Goal: Task Accomplishment & Management: Manage account settings

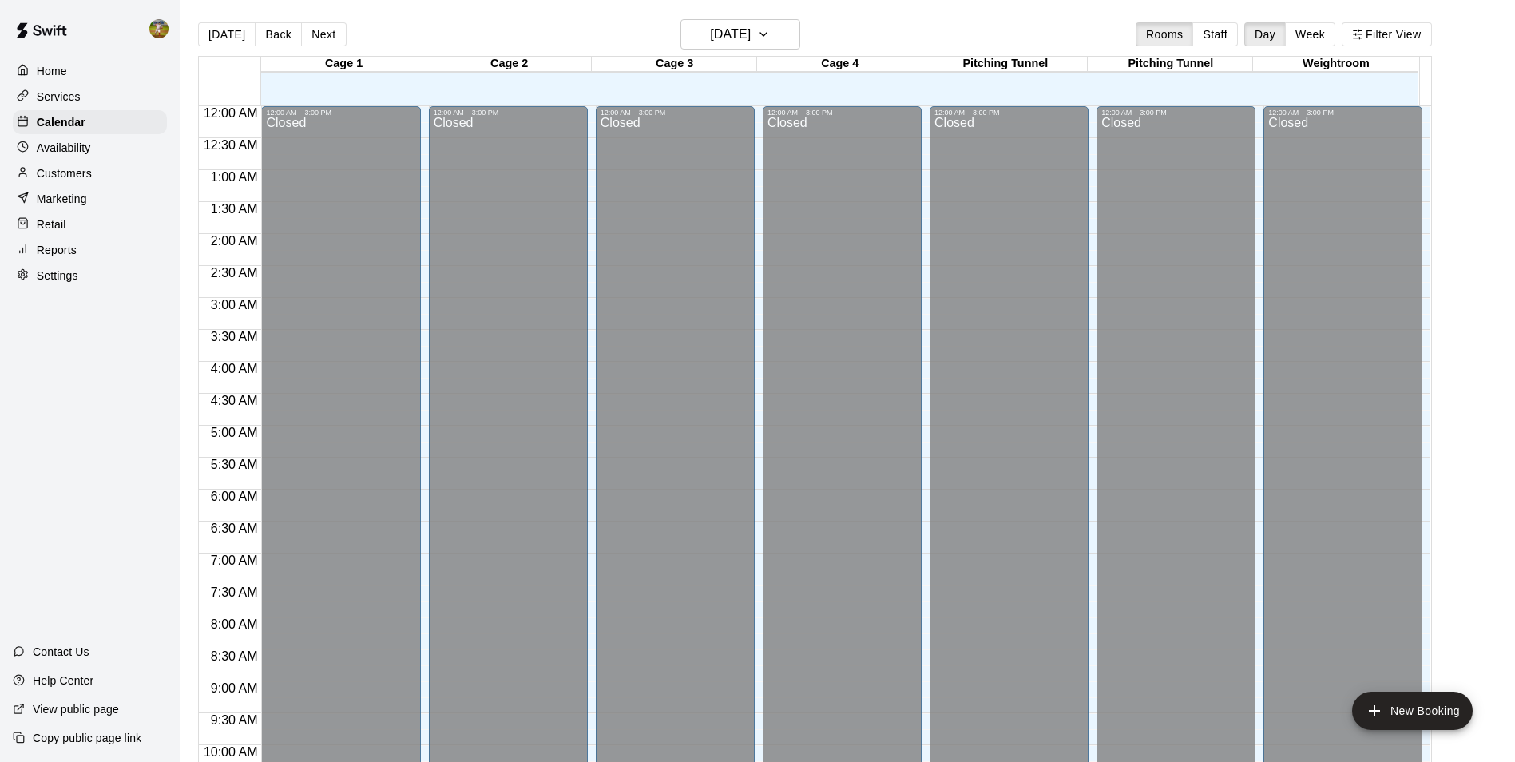
scroll to position [811, 0]
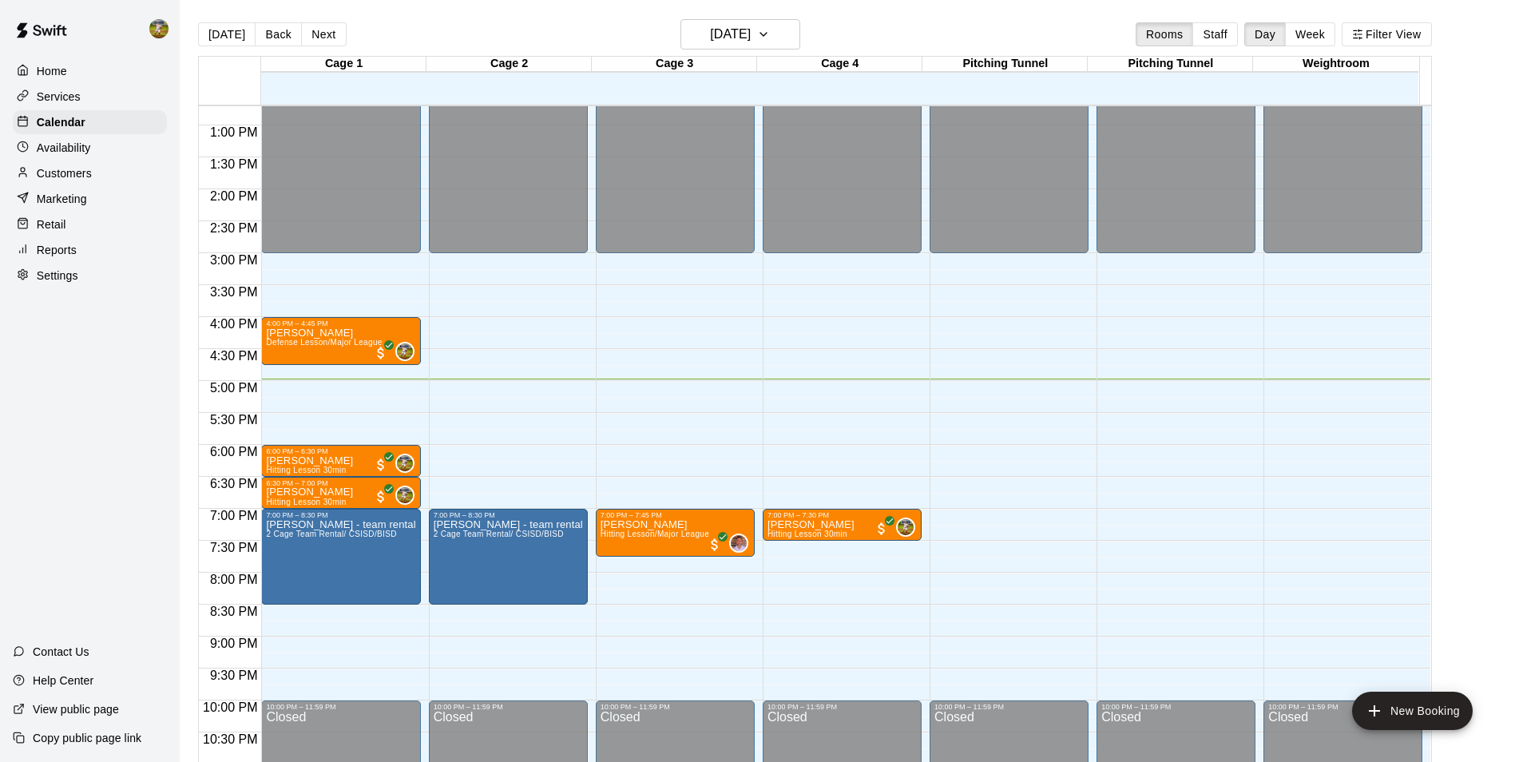
click at [122, 142] on div "Availability" at bounding box center [90, 148] width 154 height 24
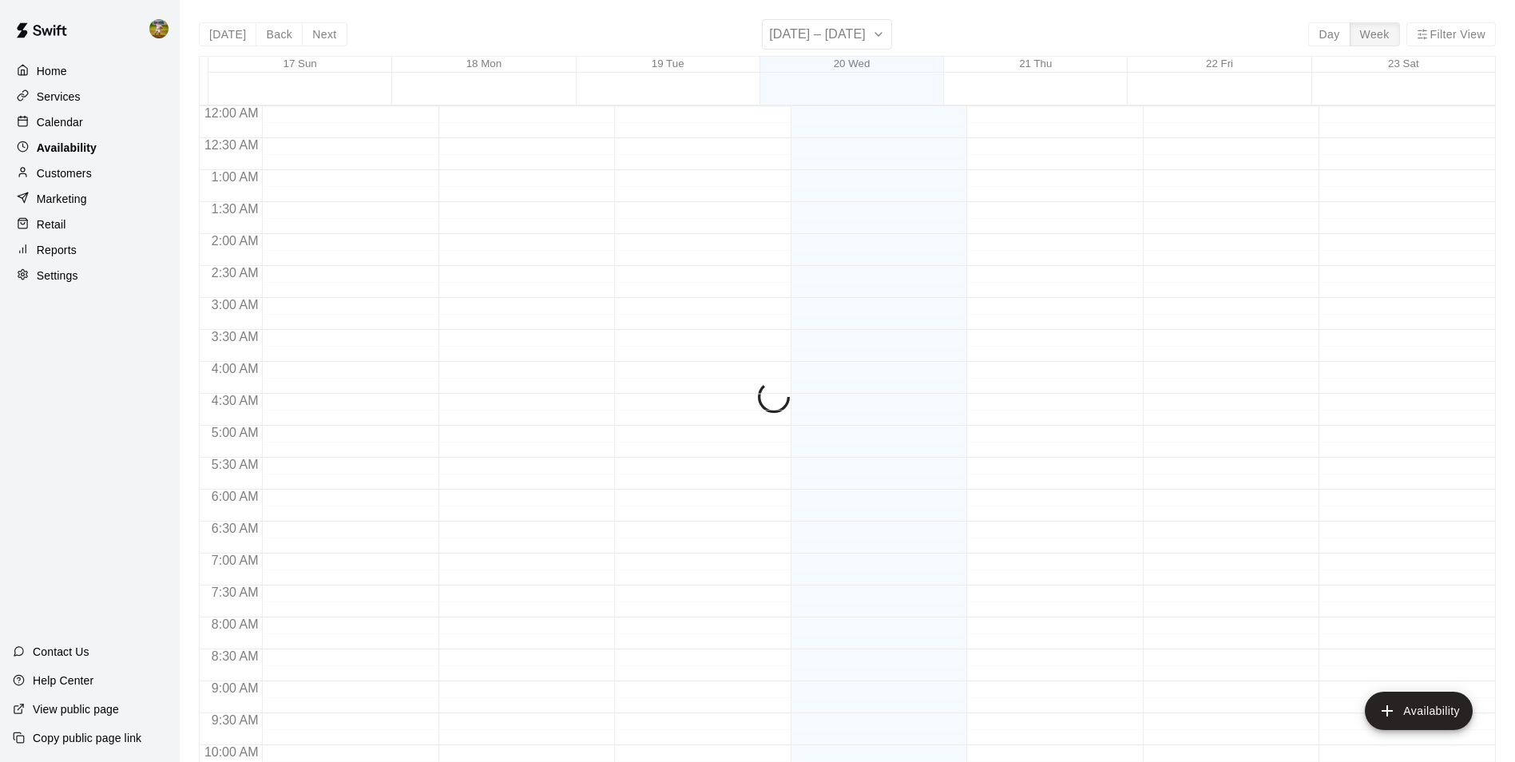
scroll to position [860, 0]
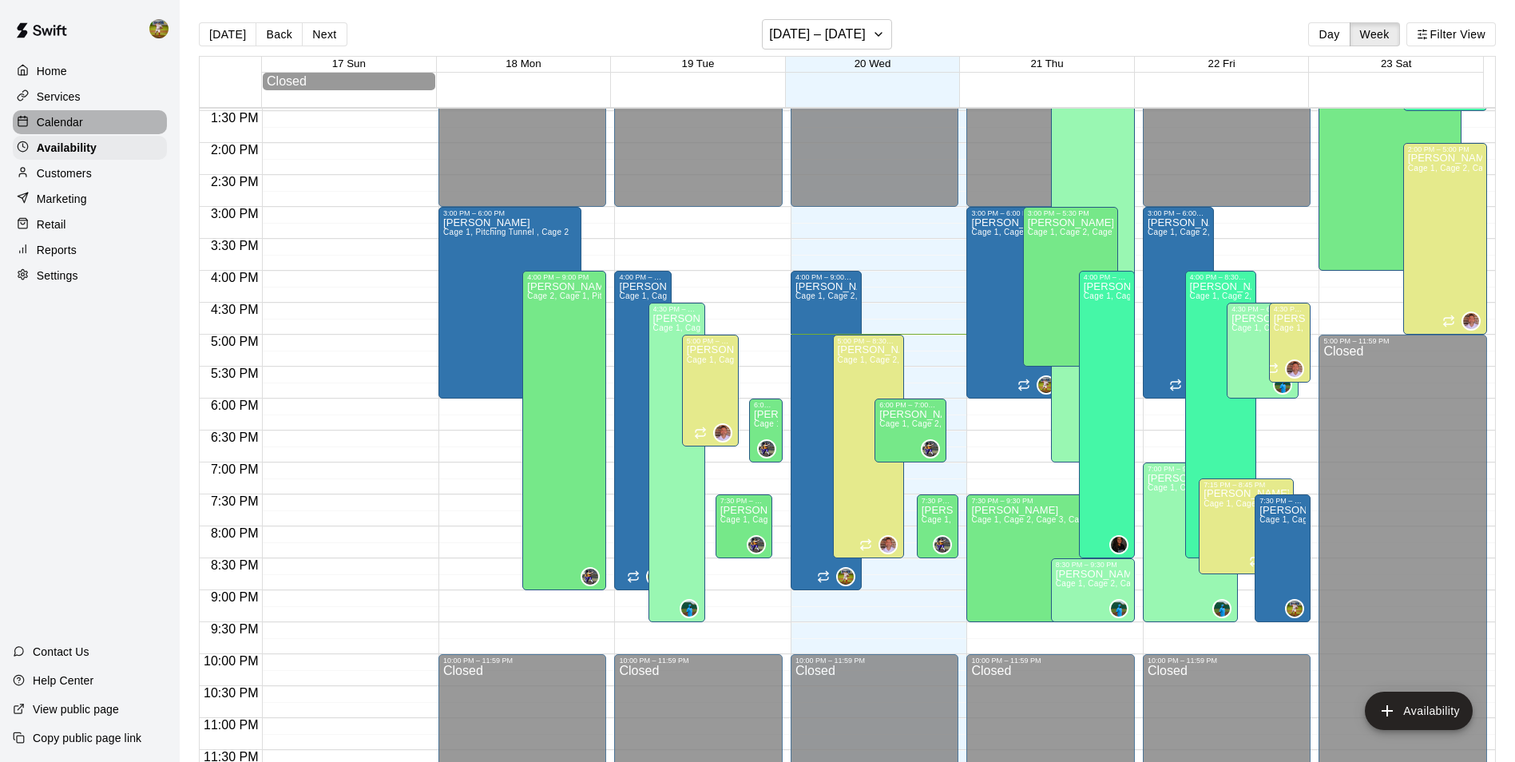
click at [109, 121] on div "Calendar" at bounding box center [90, 122] width 154 height 24
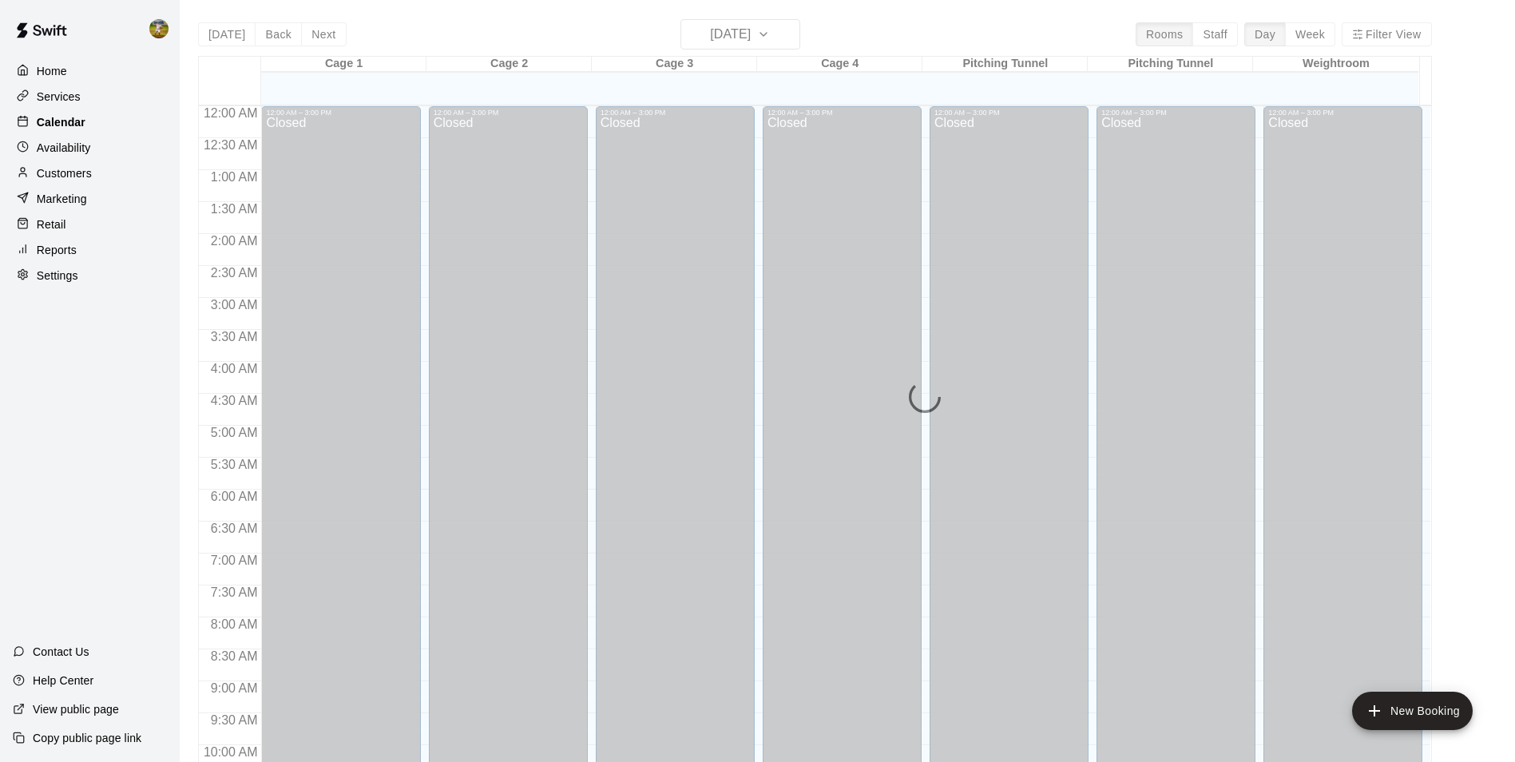
scroll to position [811, 0]
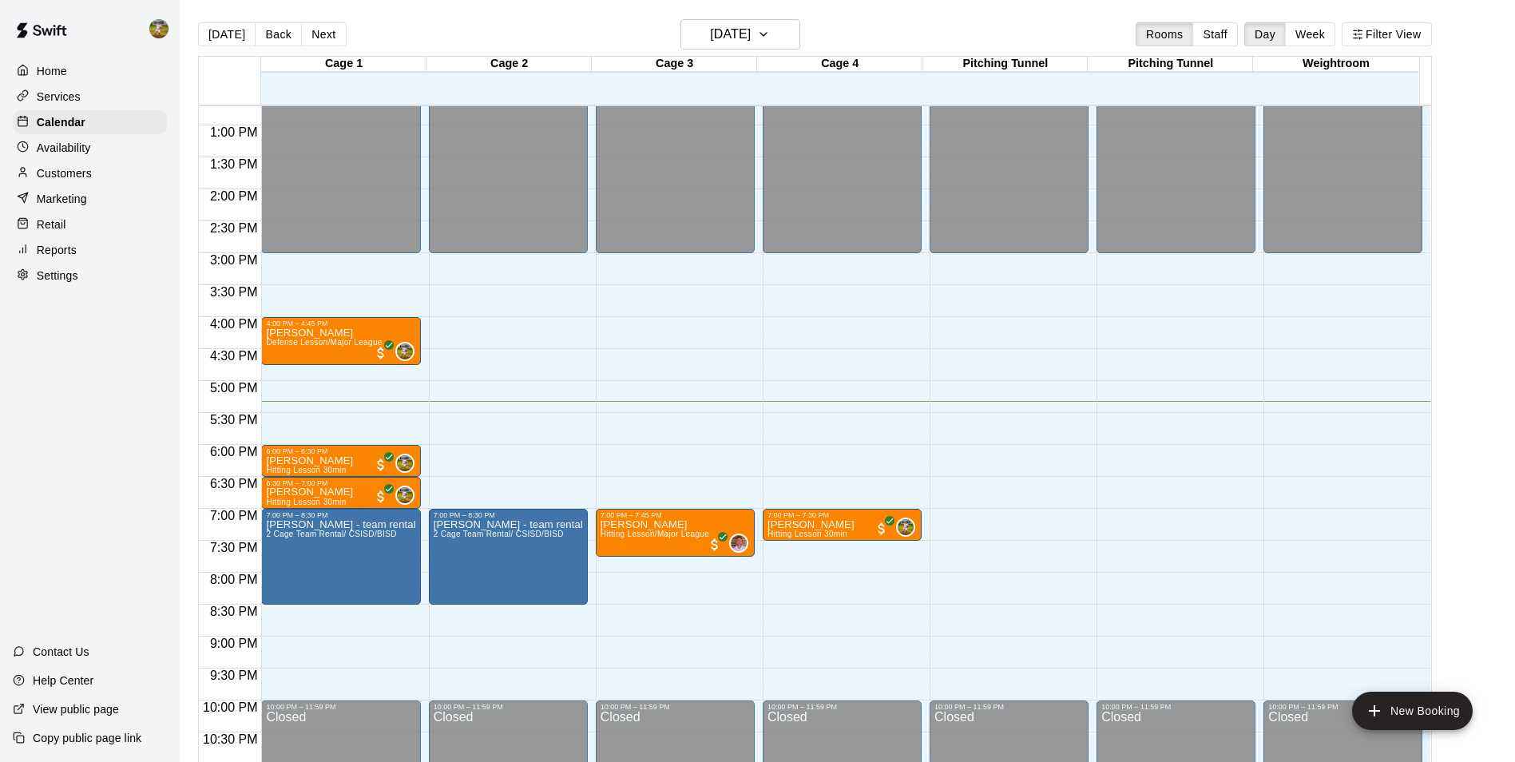
click at [84, 176] on p "Customers" at bounding box center [64, 173] width 55 height 16
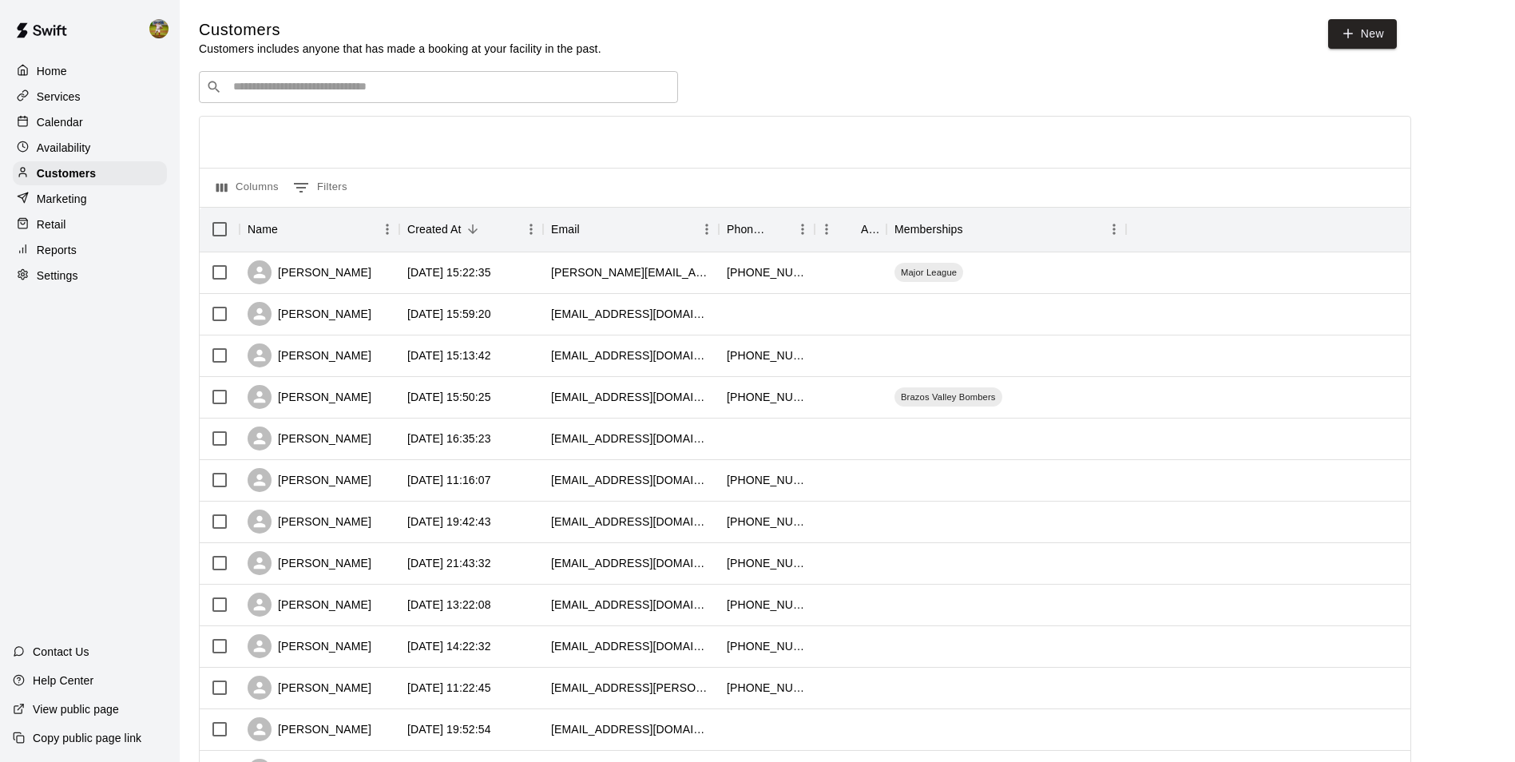
click at [89, 129] on div "Calendar" at bounding box center [90, 122] width 154 height 24
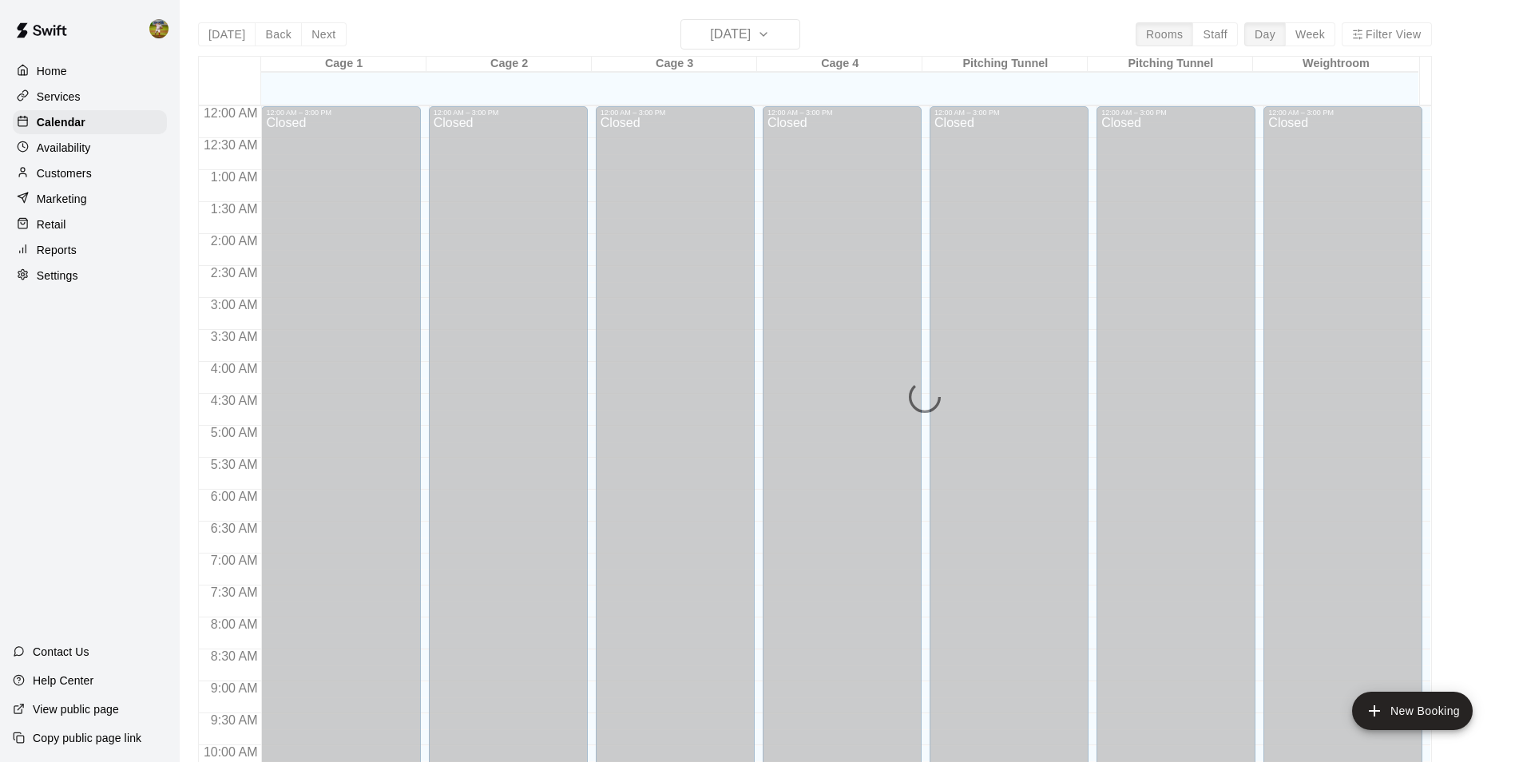
scroll to position [811, 0]
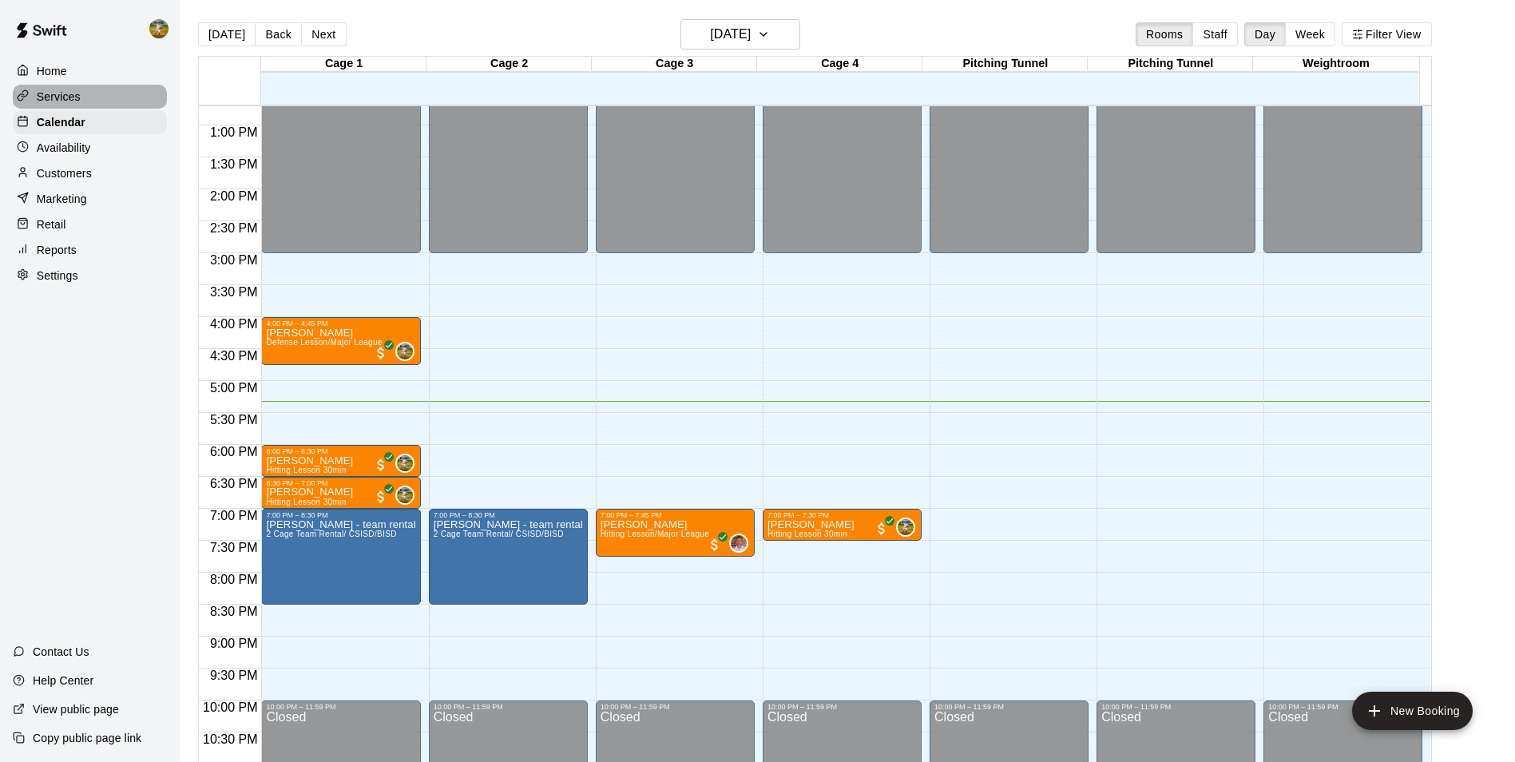
click at [89, 104] on div "Services" at bounding box center [90, 97] width 154 height 24
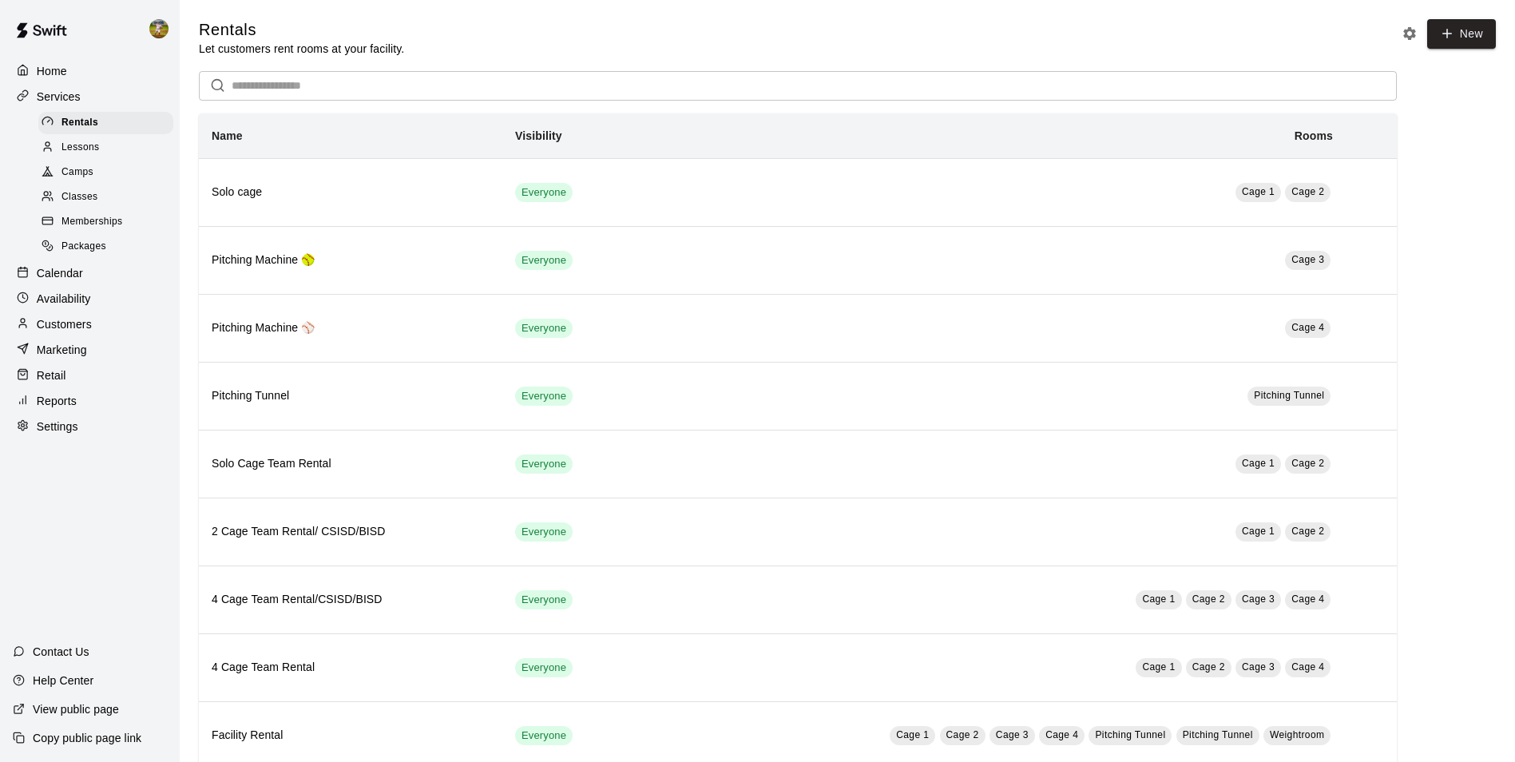
click at [98, 283] on div "Calendar" at bounding box center [90, 273] width 154 height 24
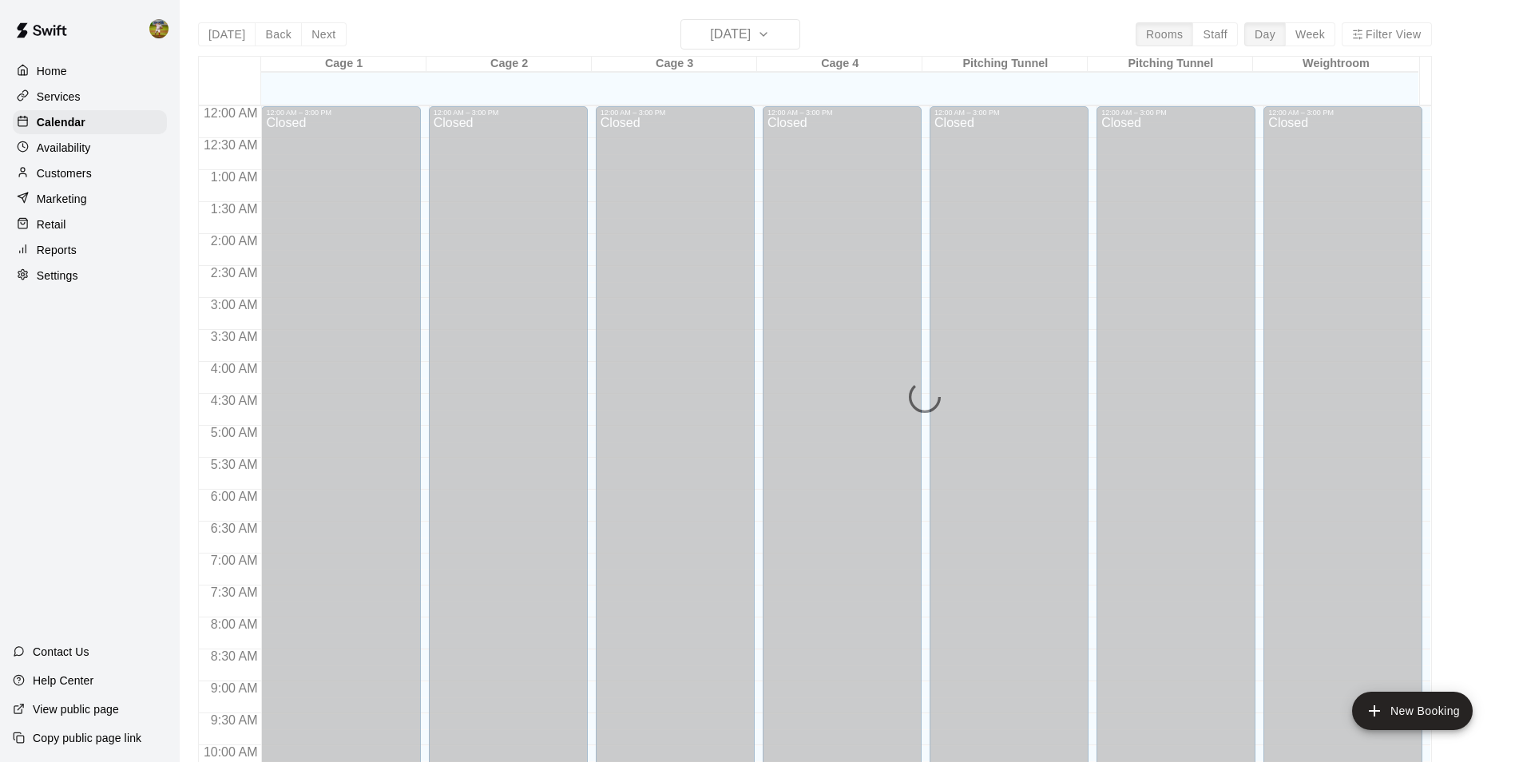
scroll to position [811, 0]
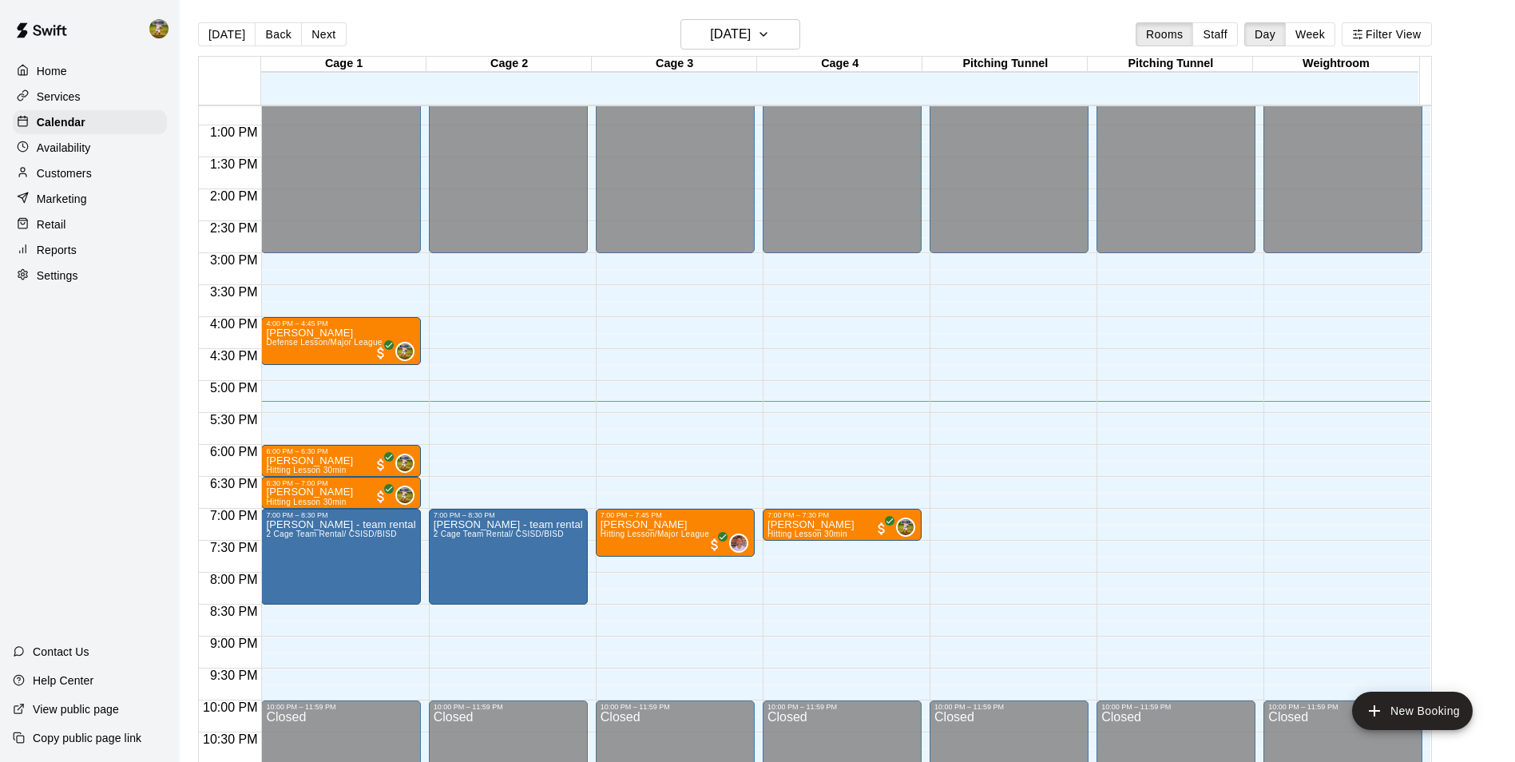
click at [101, 147] on div "Availability" at bounding box center [90, 148] width 154 height 24
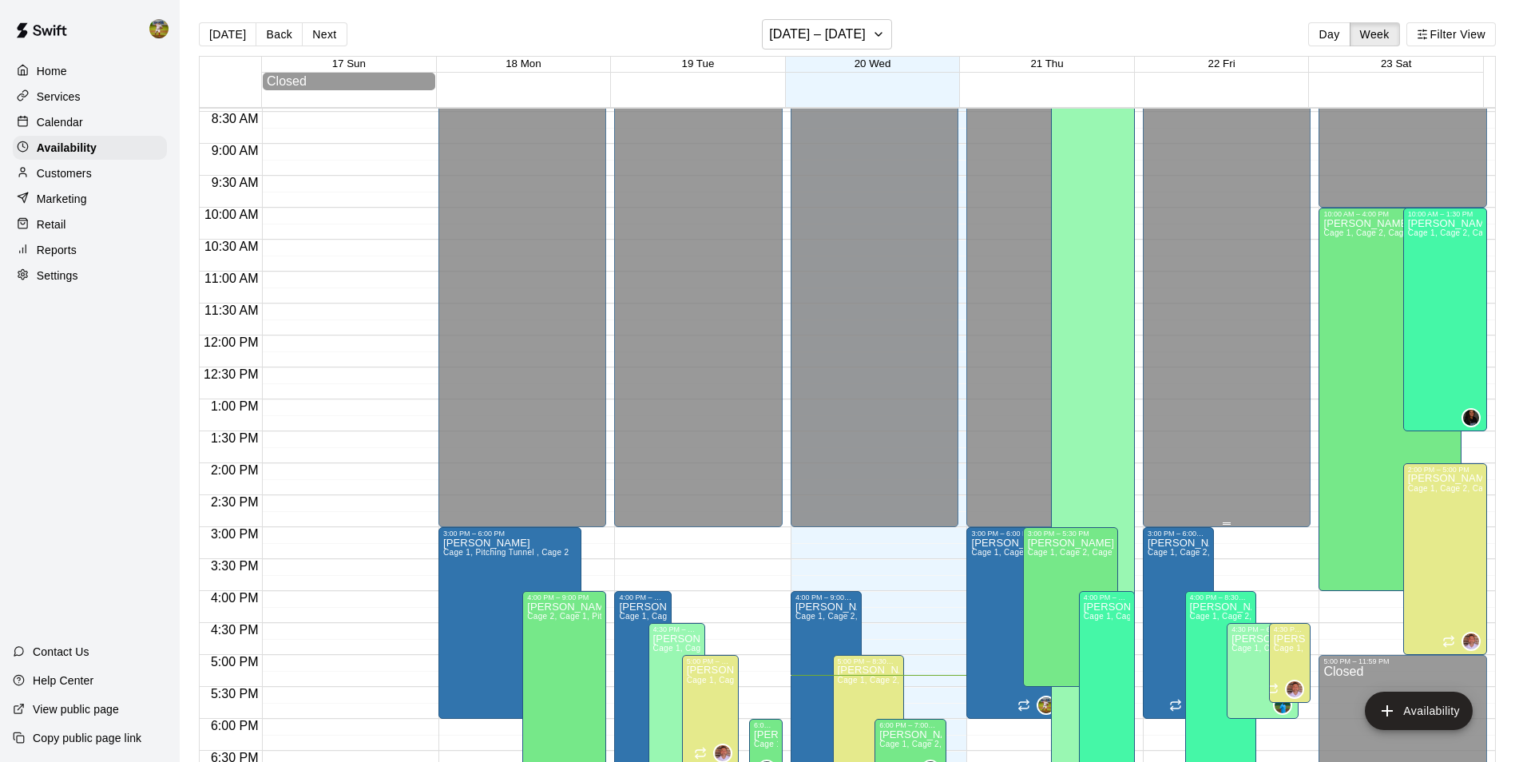
scroll to position [541, 0]
click at [232, 30] on button "[DATE]" at bounding box center [227, 34] width 57 height 24
click at [225, 34] on button "[DATE]" at bounding box center [227, 34] width 57 height 24
click at [110, 119] on div "Calendar" at bounding box center [90, 122] width 154 height 24
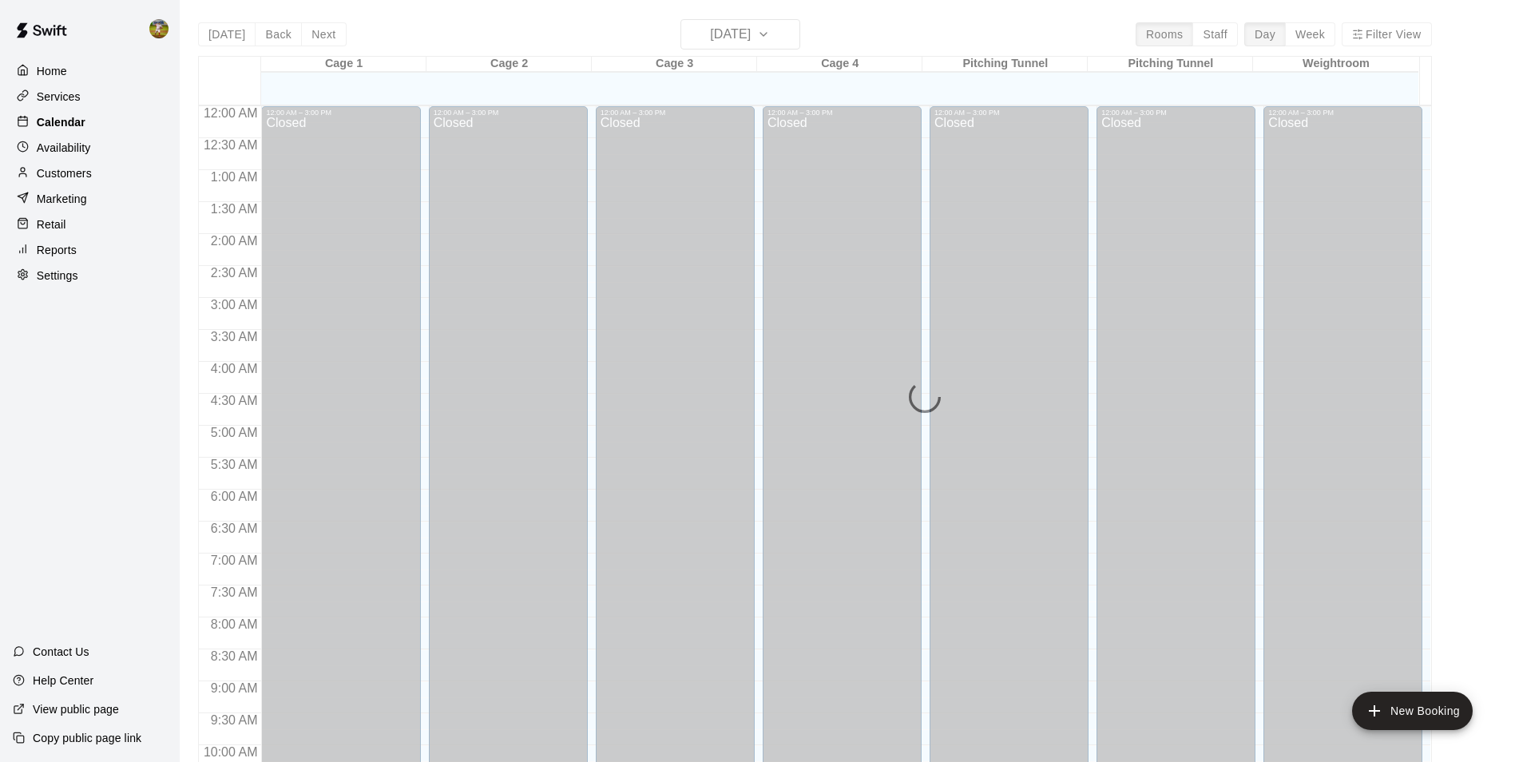
scroll to position [811, 0]
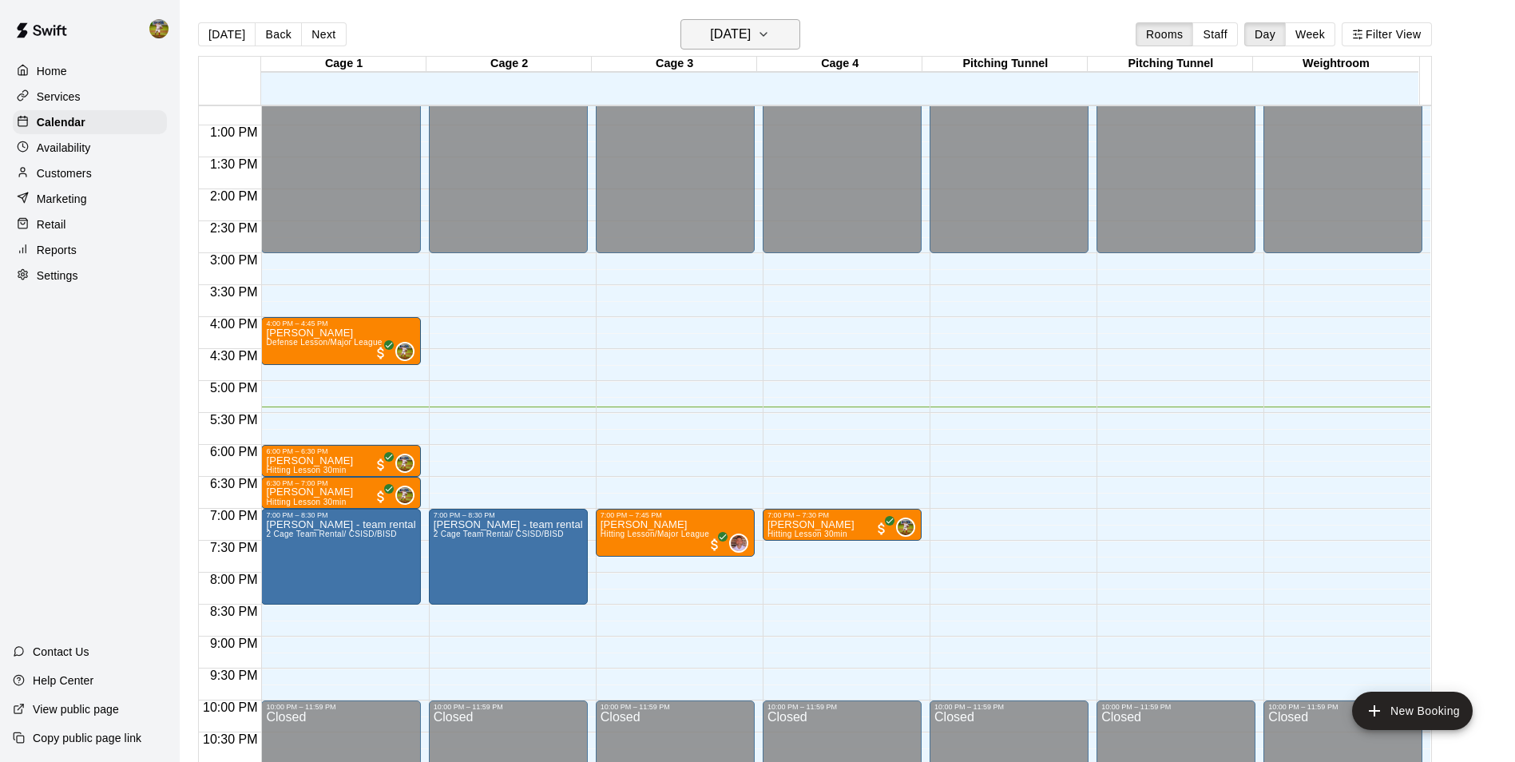
click at [716, 41] on h6 "[DATE]" at bounding box center [730, 34] width 41 height 22
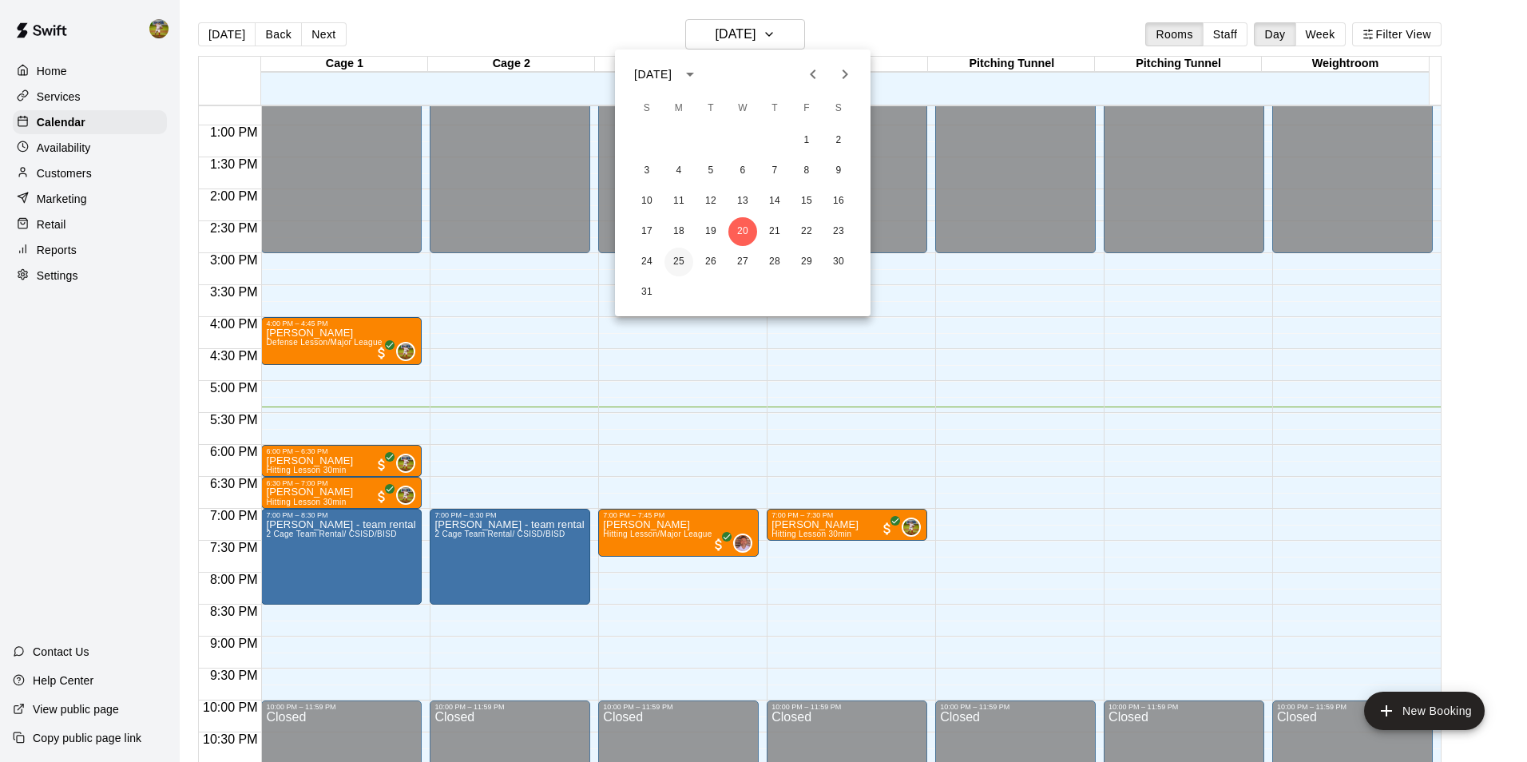
click at [669, 265] on button "25" at bounding box center [678, 262] width 29 height 29
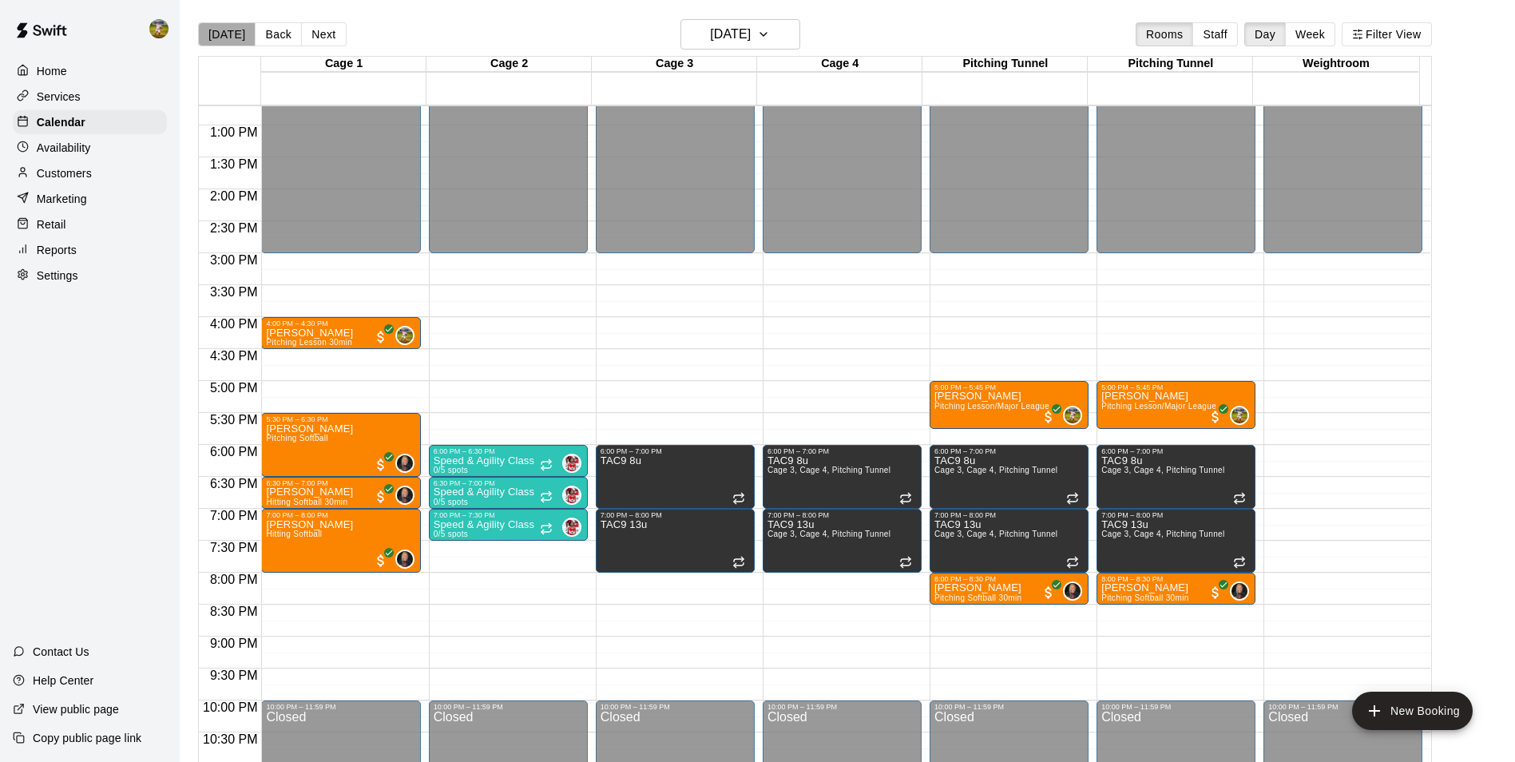
click at [227, 34] on button "[DATE]" at bounding box center [226, 34] width 57 height 24
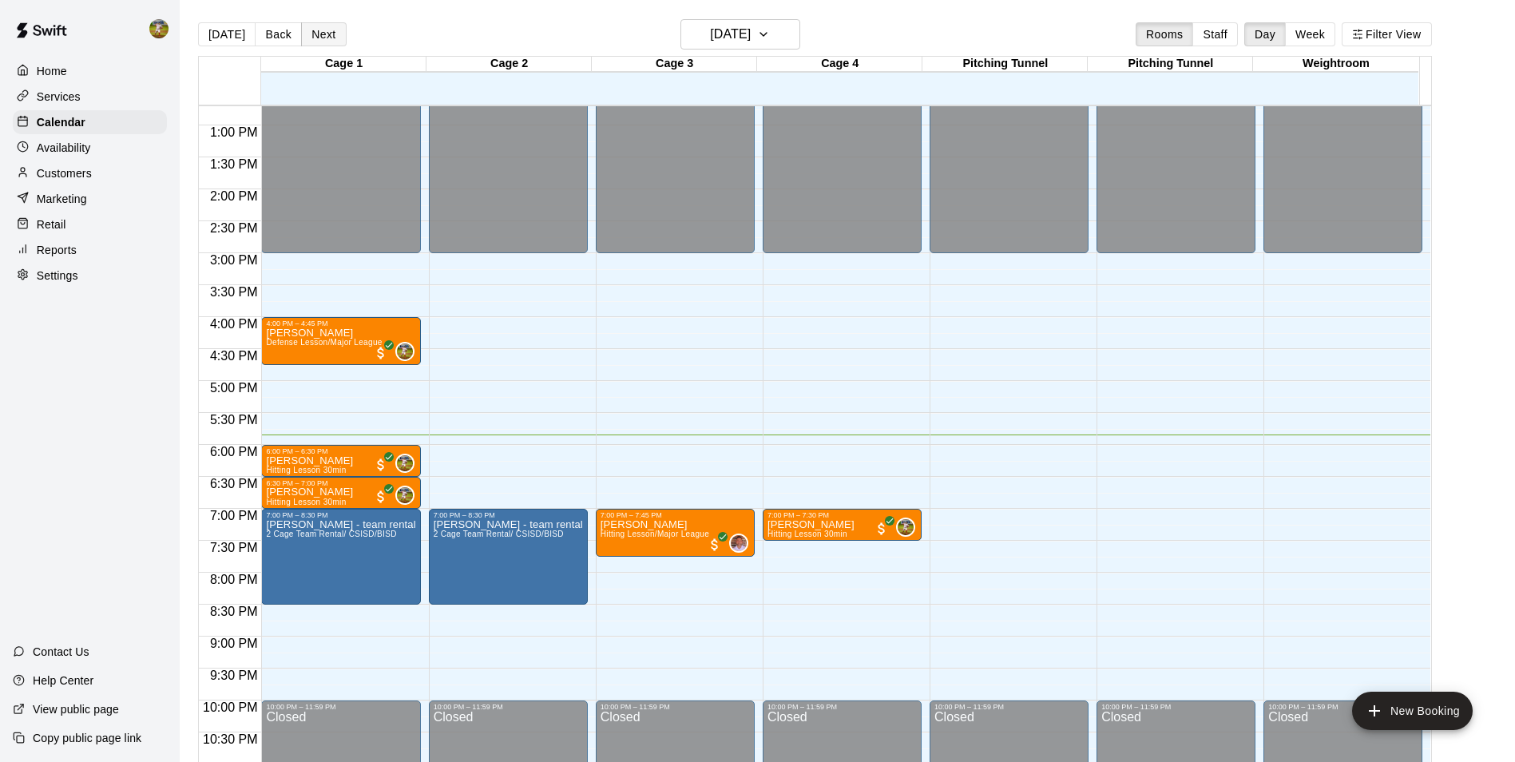
click at [330, 34] on button "Next" at bounding box center [323, 34] width 45 height 24
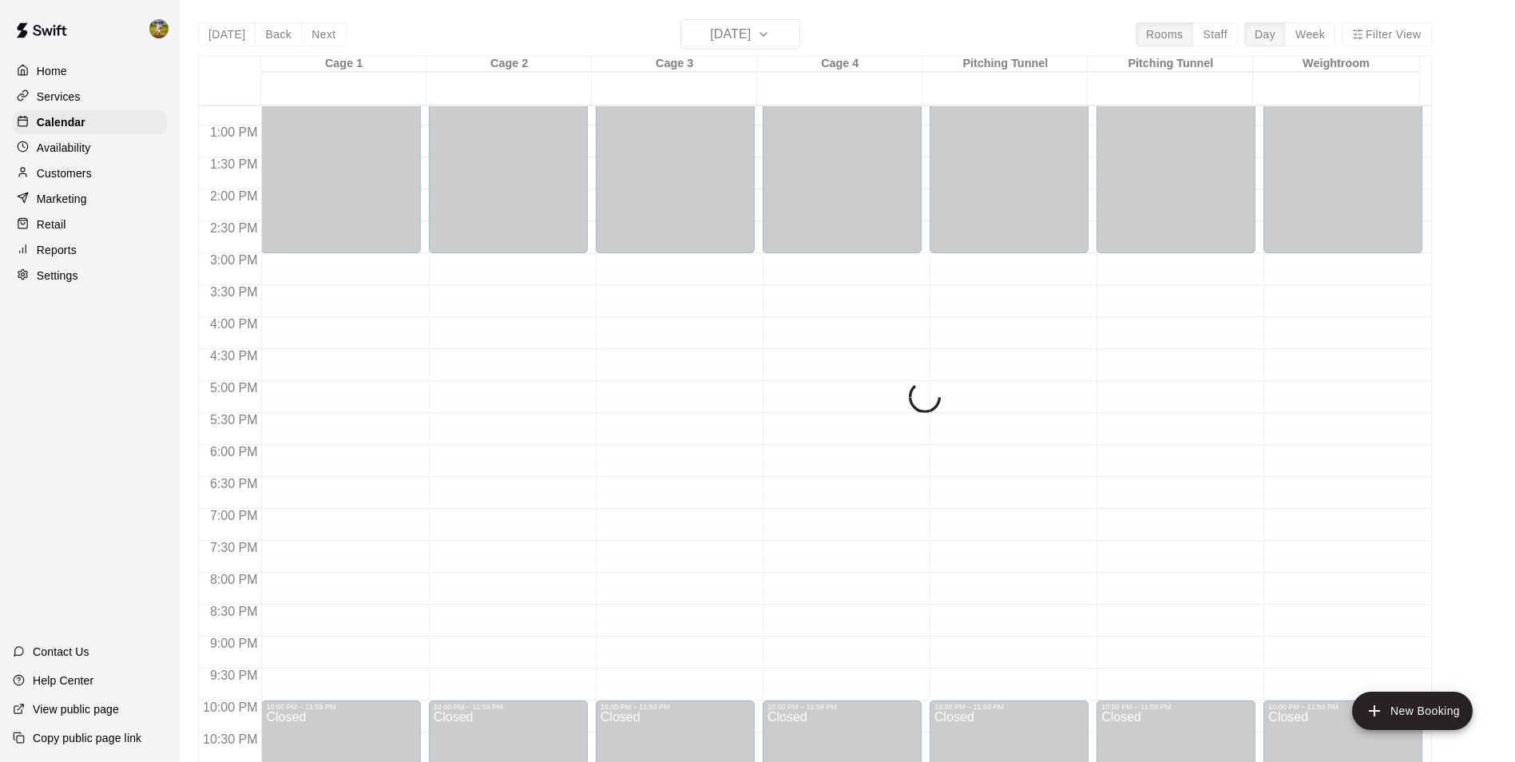
click at [715, 37] on div "[DATE] Back [DATE][DATE] Rooms Staff Day Week Filter View Cage 1 21 Thu Cage 2 …" at bounding box center [815, 400] width 1234 height 762
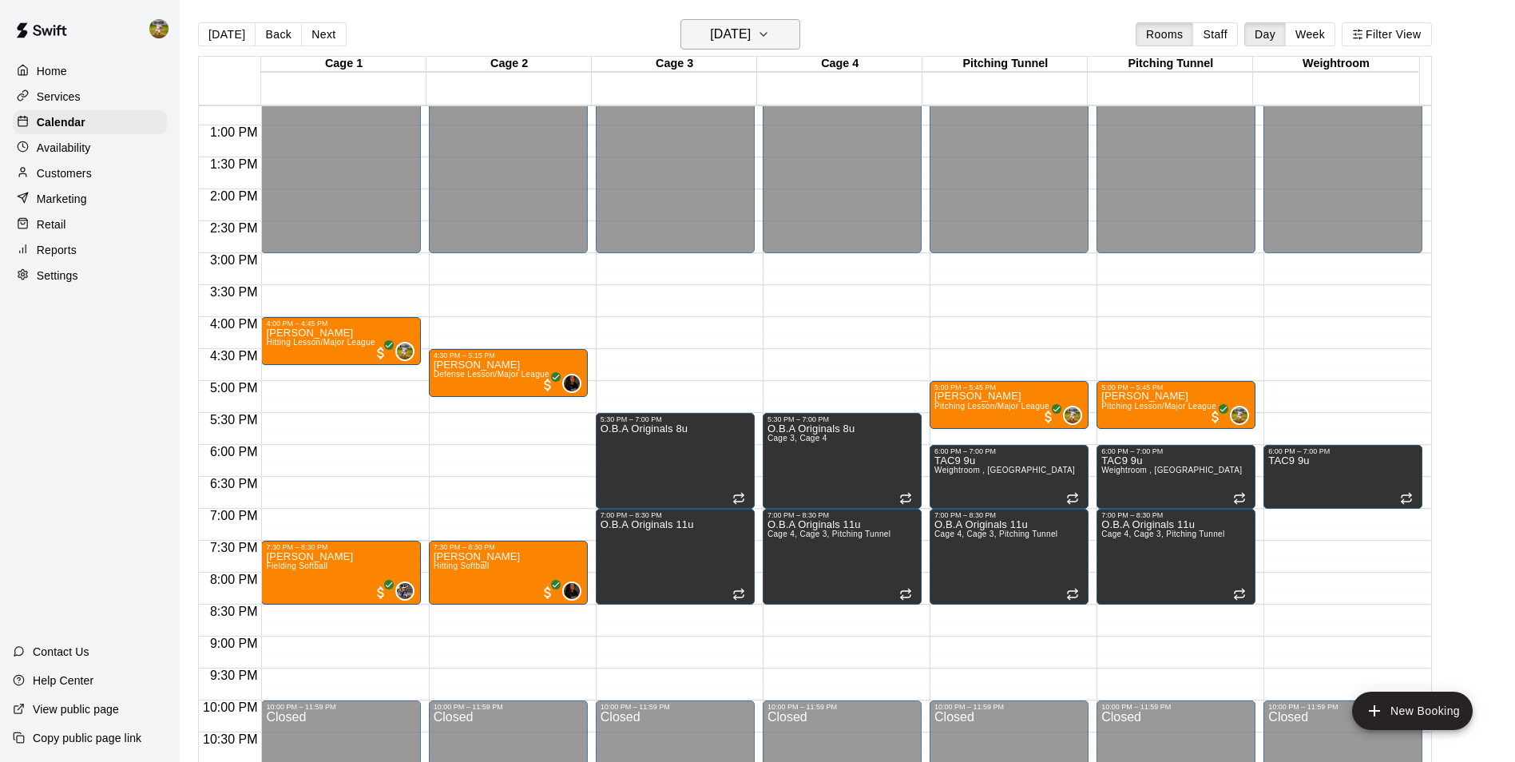
click at [736, 34] on h6 "[DATE]" at bounding box center [730, 34] width 41 height 22
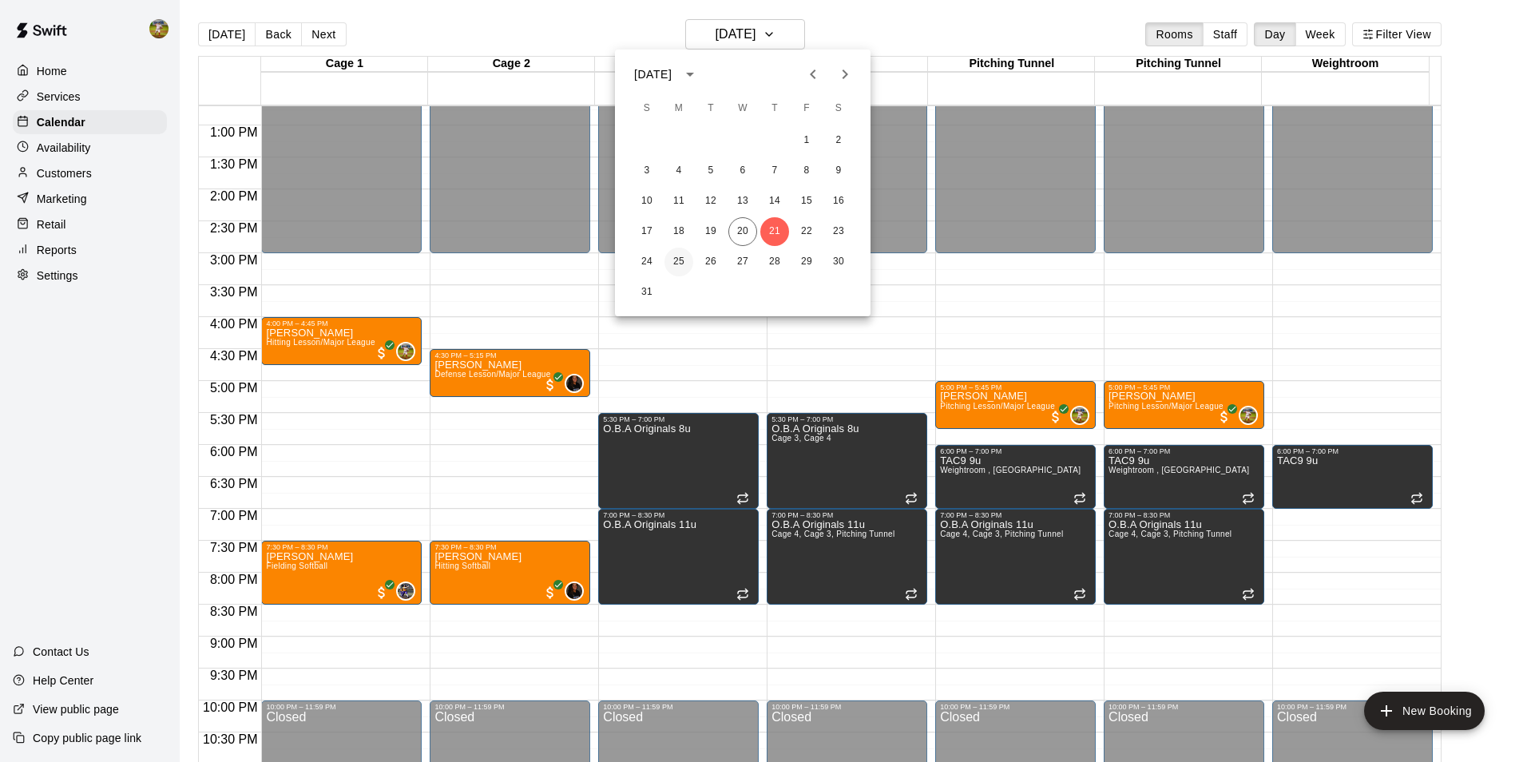
click at [677, 259] on button "25" at bounding box center [678, 262] width 29 height 29
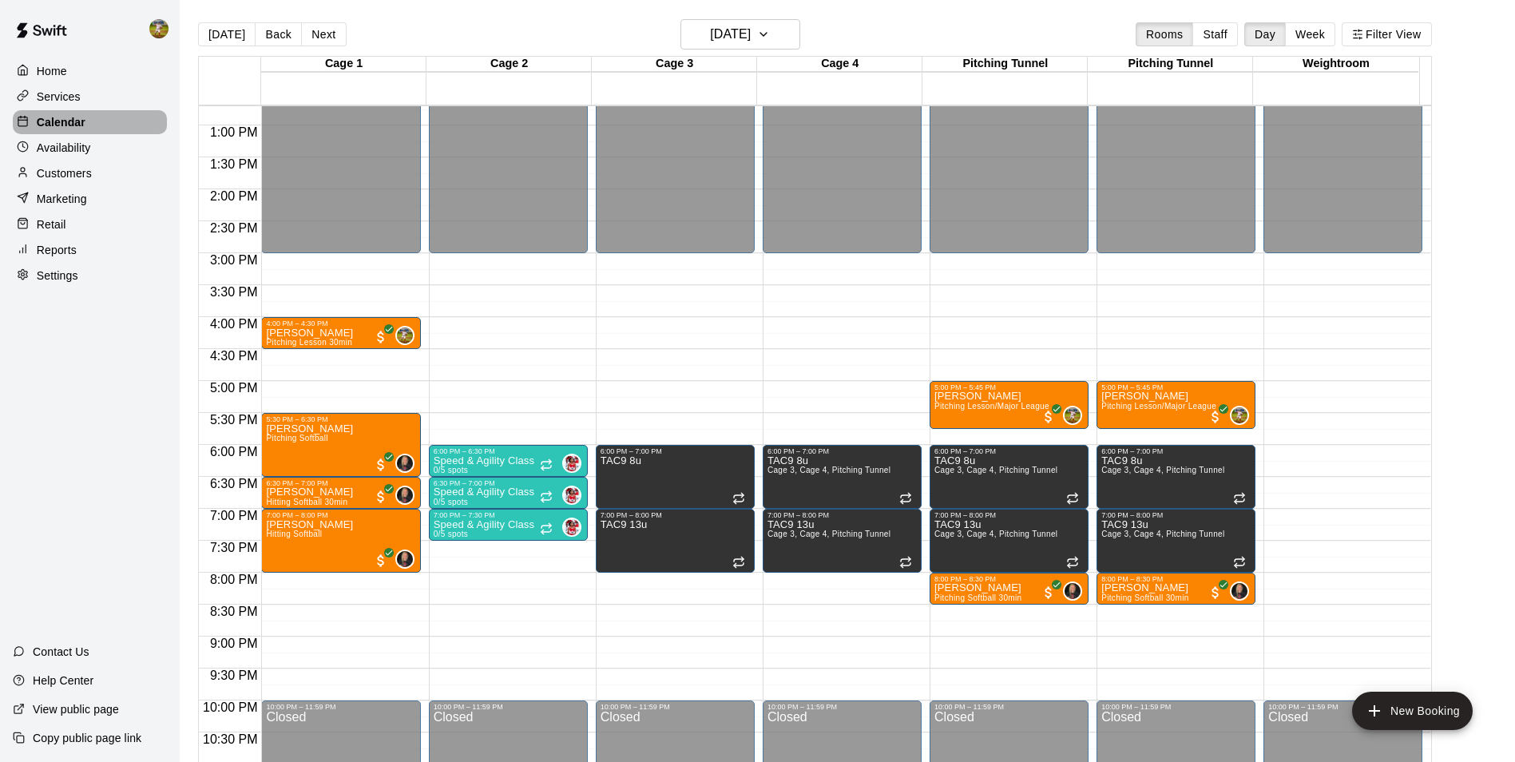
click at [74, 120] on p "Calendar" at bounding box center [61, 122] width 49 height 16
click at [335, 37] on button "Next" at bounding box center [323, 34] width 45 height 24
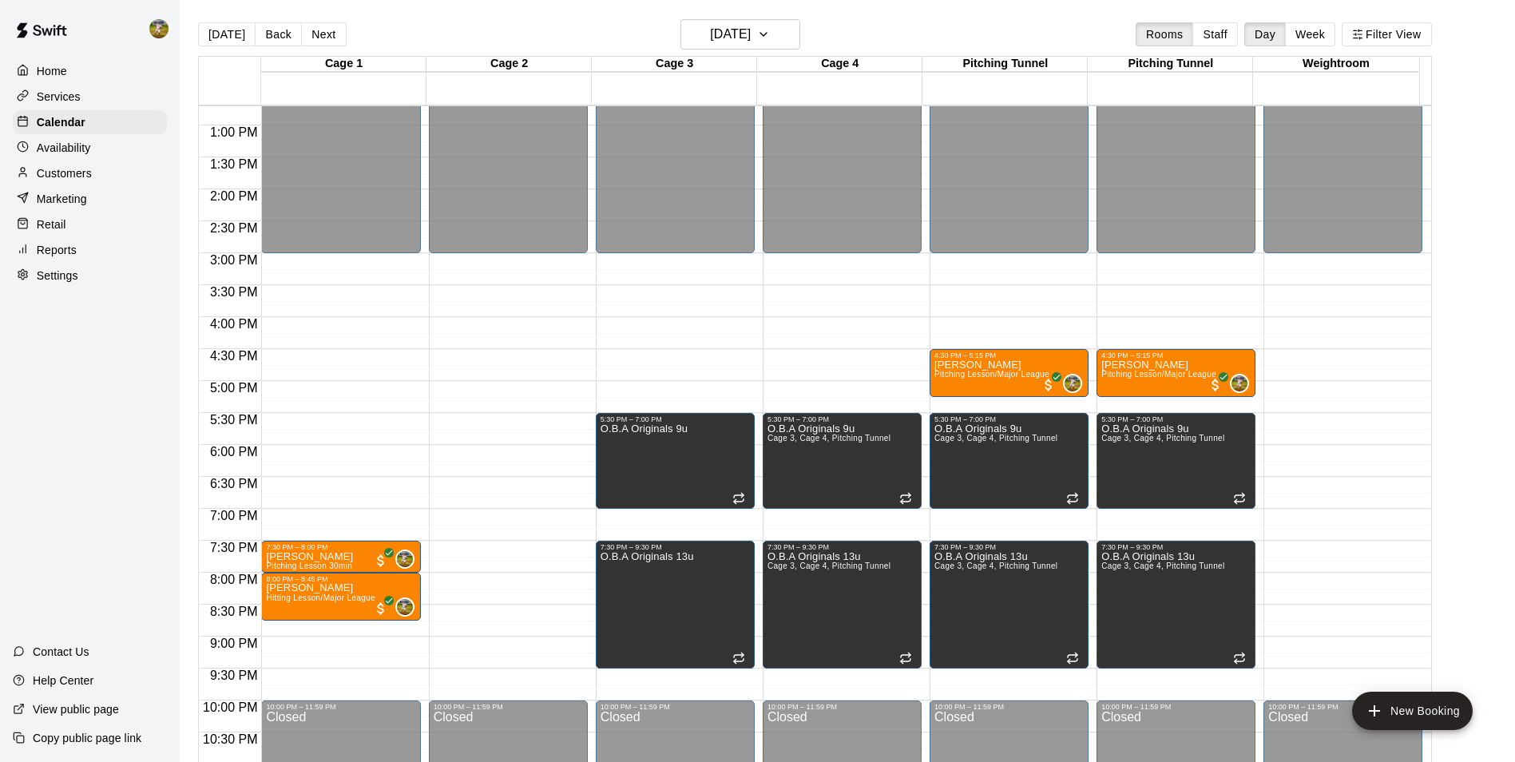
click at [100, 167] on div "Customers" at bounding box center [90, 173] width 154 height 24
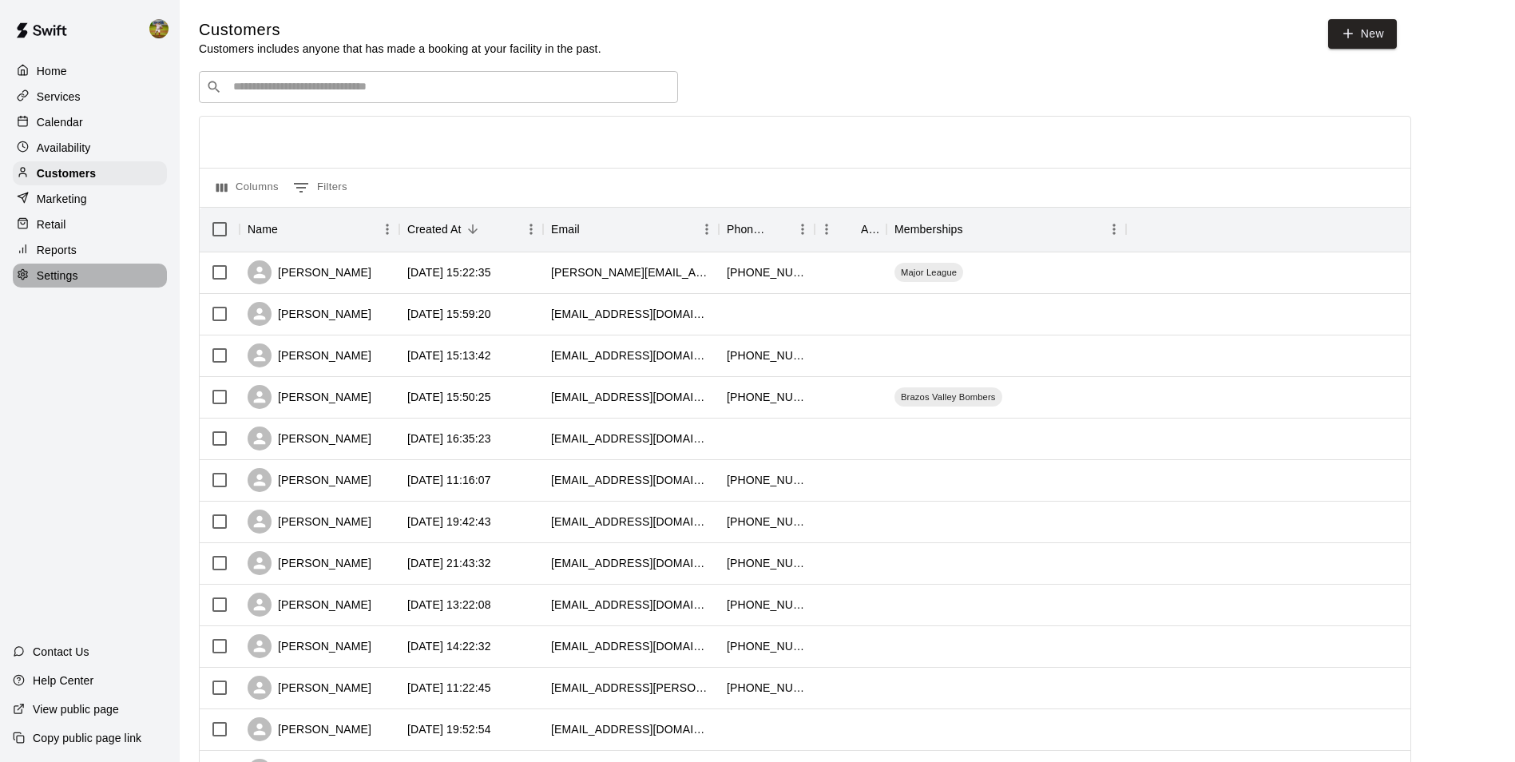
click at [96, 283] on div "Settings" at bounding box center [90, 276] width 154 height 24
select select "**"
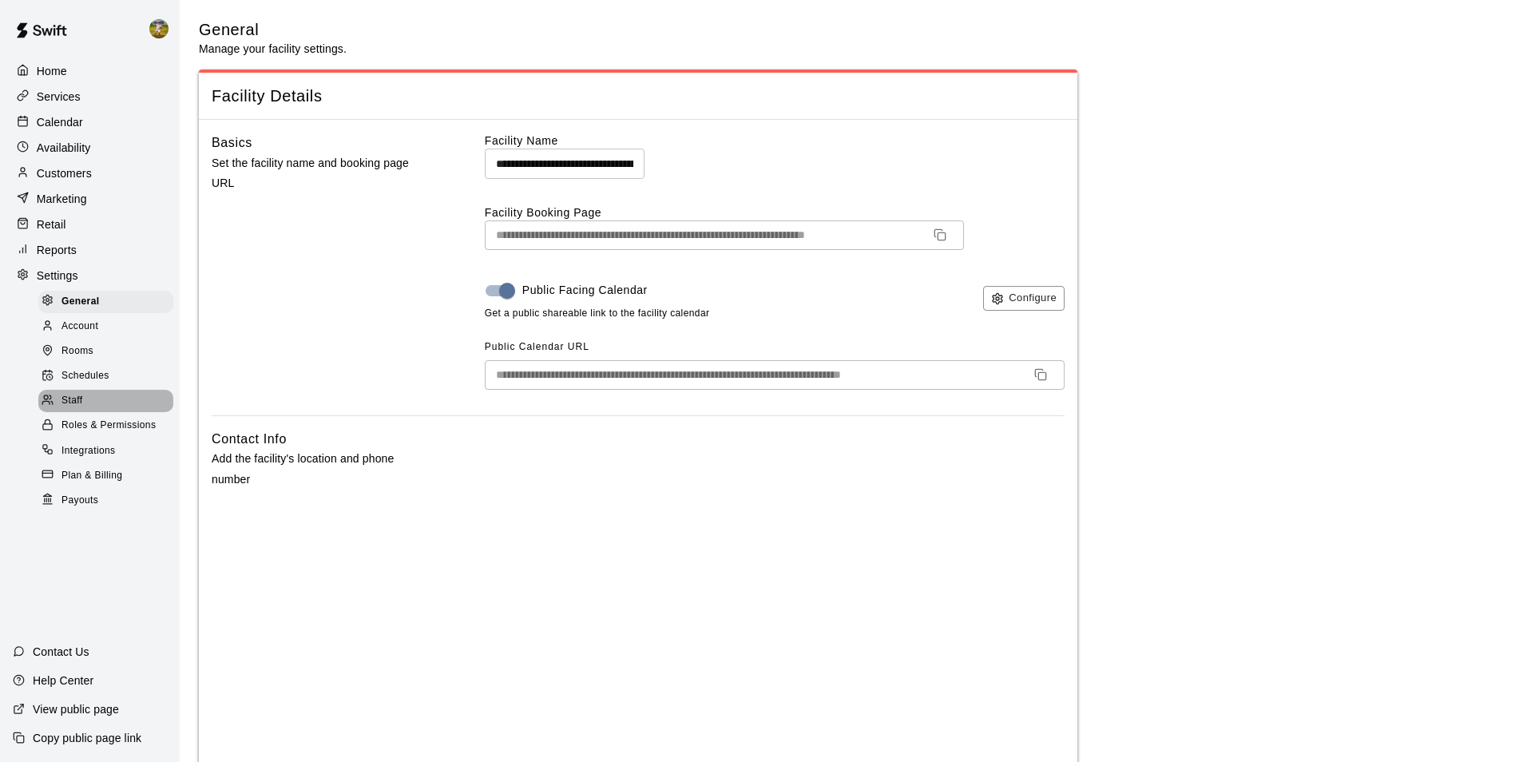
click at [94, 412] on div "Staff" at bounding box center [105, 401] width 135 height 22
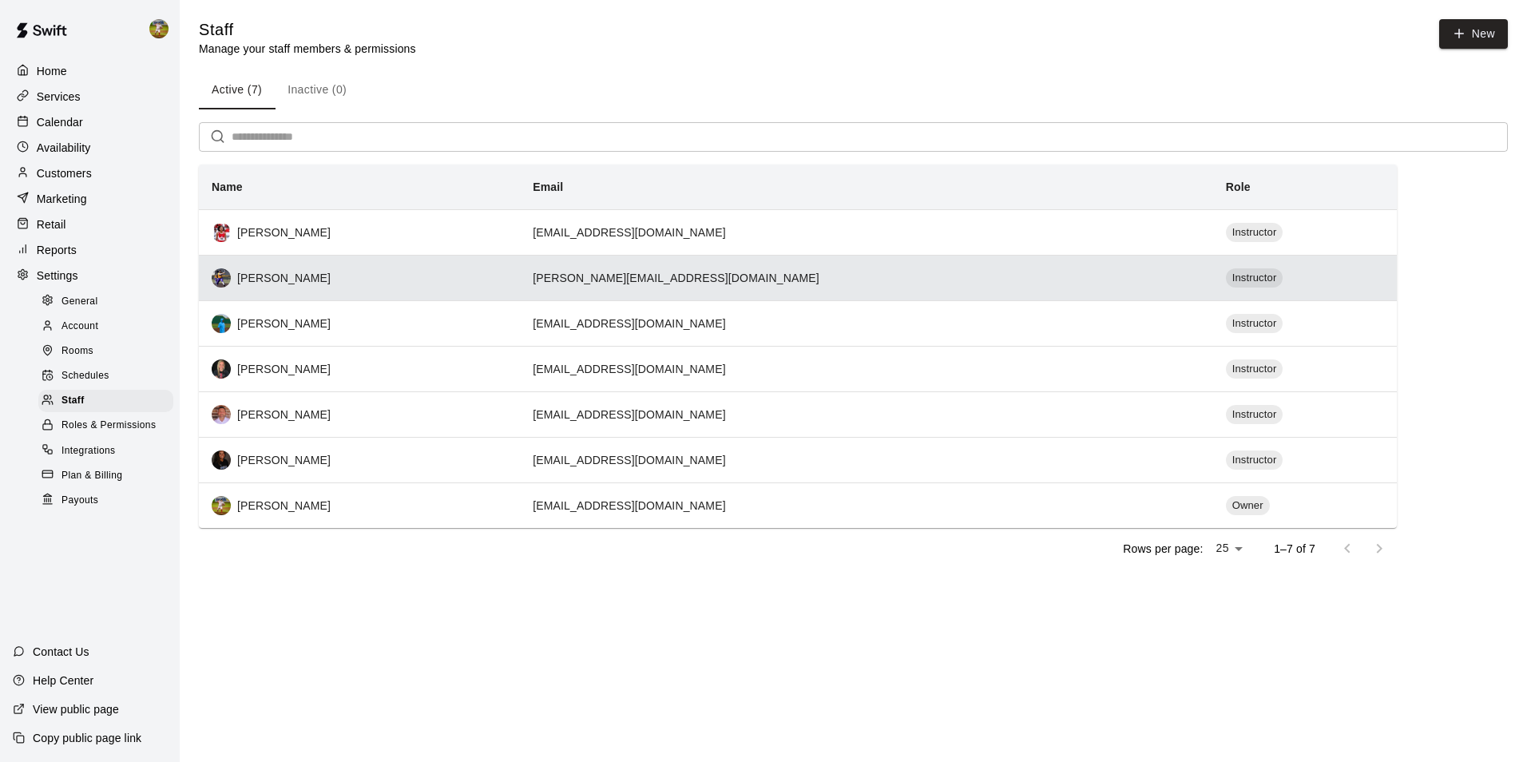
click at [507, 280] on div "[PERSON_NAME]" at bounding box center [359, 277] width 295 height 19
select select "**"
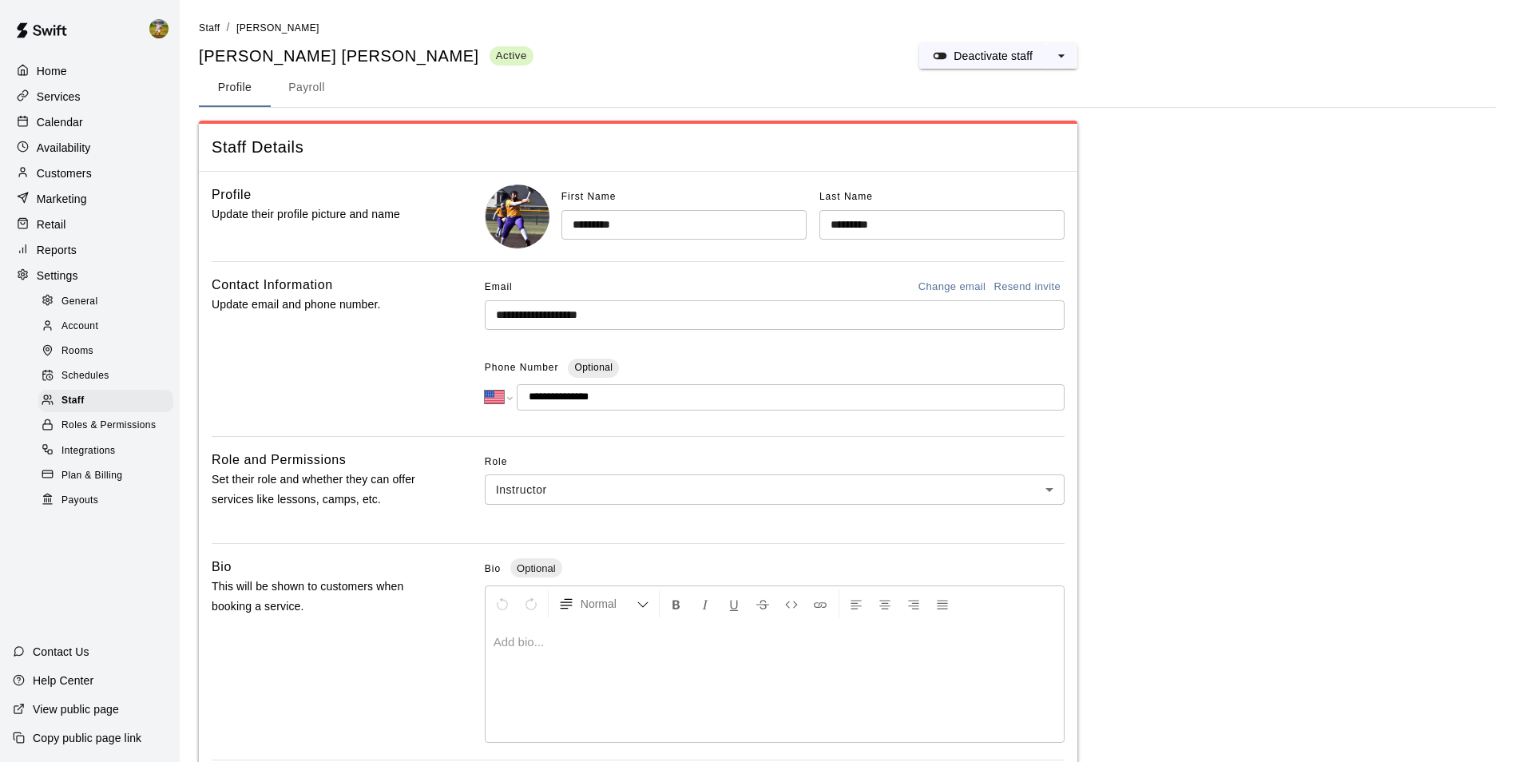
click at [109, 93] on div "Services" at bounding box center [90, 97] width 154 height 24
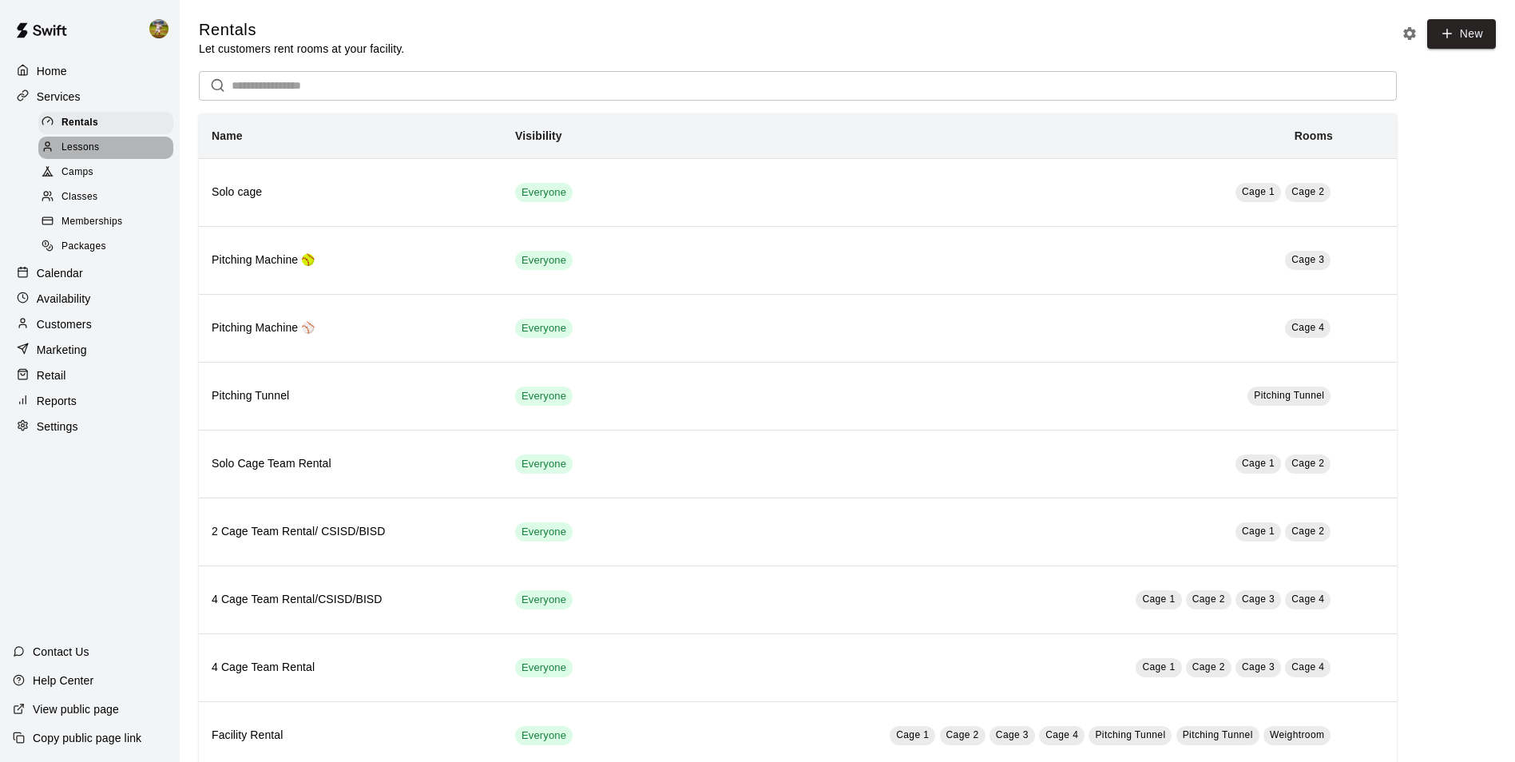
click at [114, 150] on div "Lessons" at bounding box center [105, 148] width 135 height 22
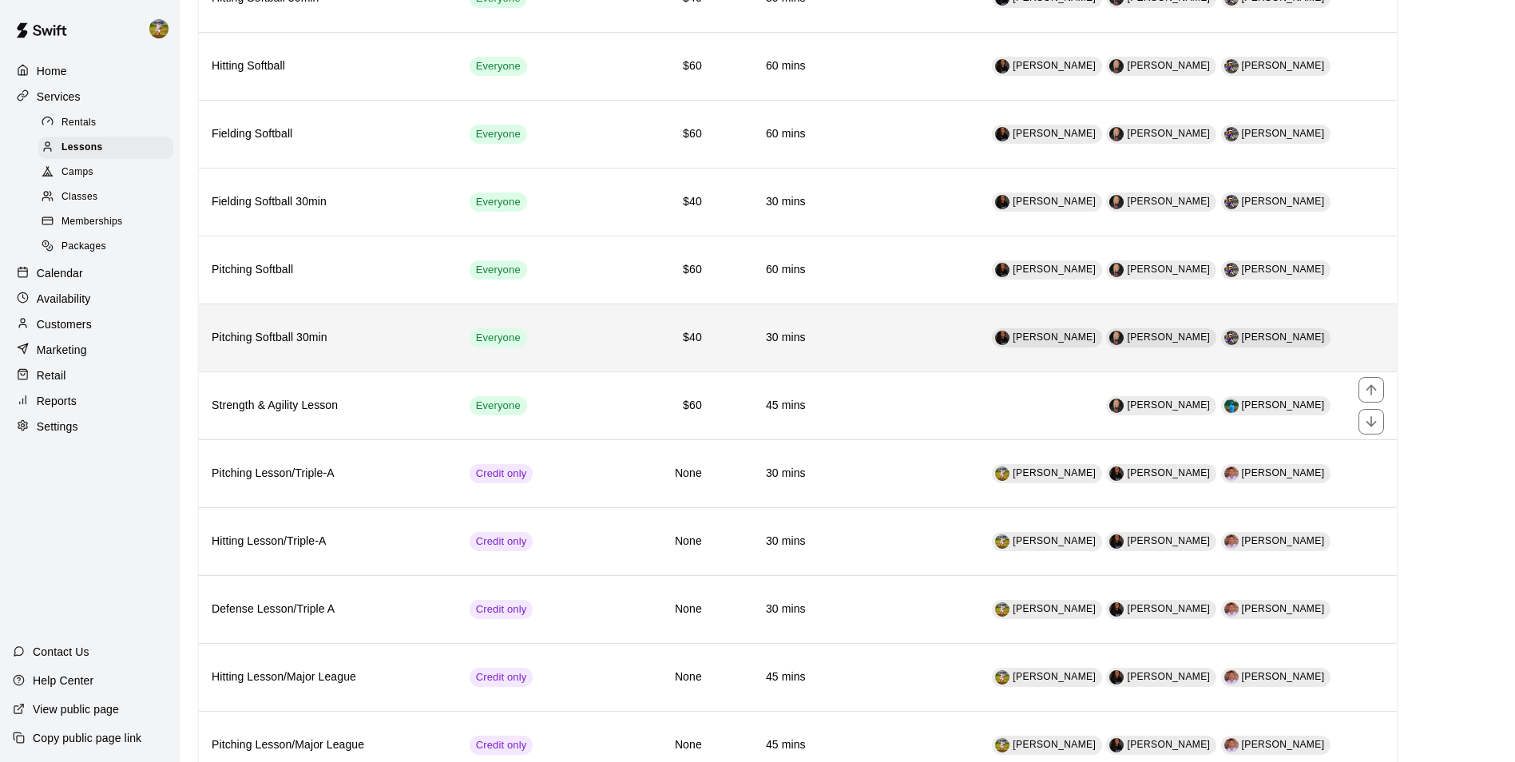
scroll to position [573, 0]
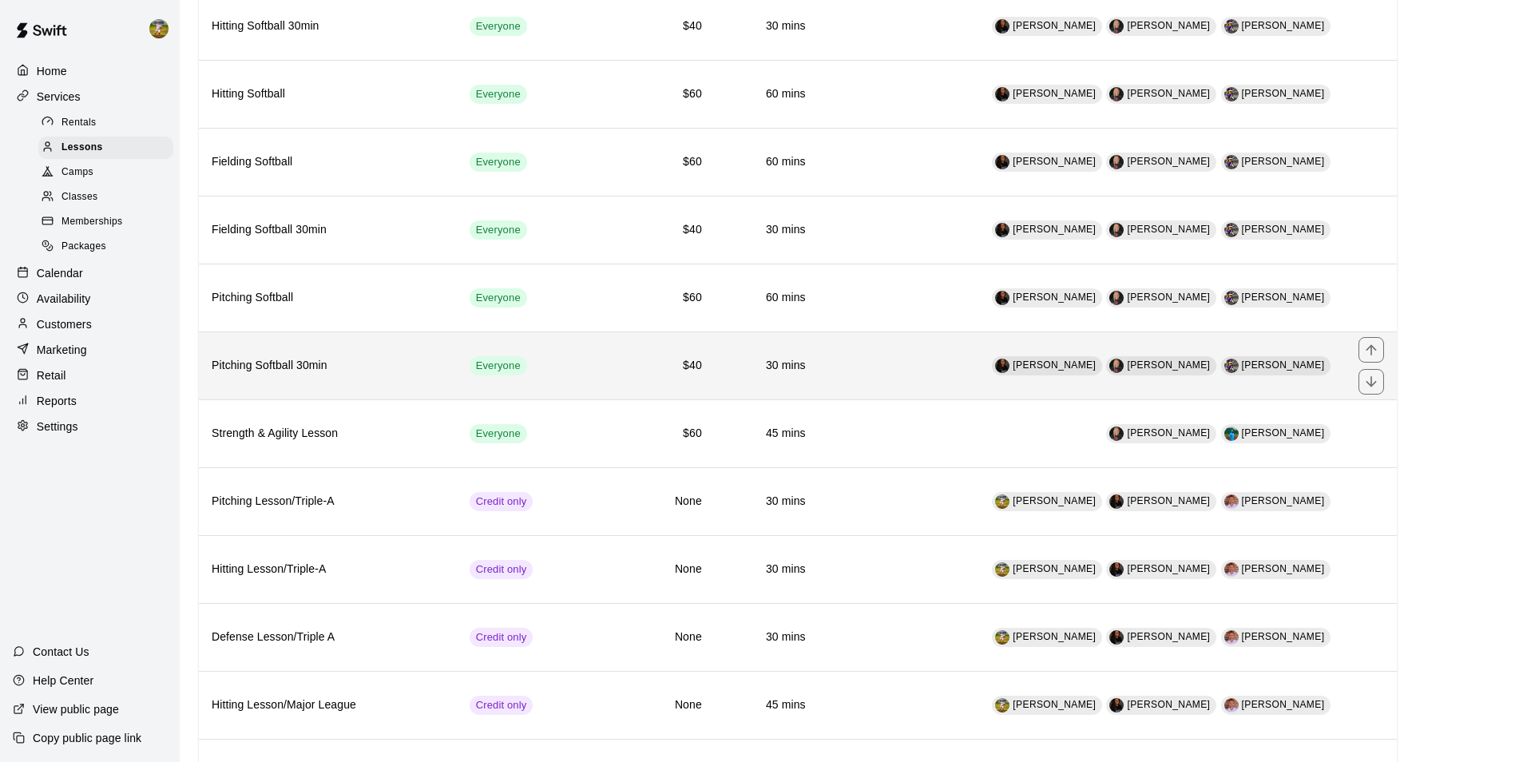
click at [891, 371] on td "[PERSON_NAME] [PERSON_NAME] [PERSON_NAME]" at bounding box center [1081, 365] width 527 height 68
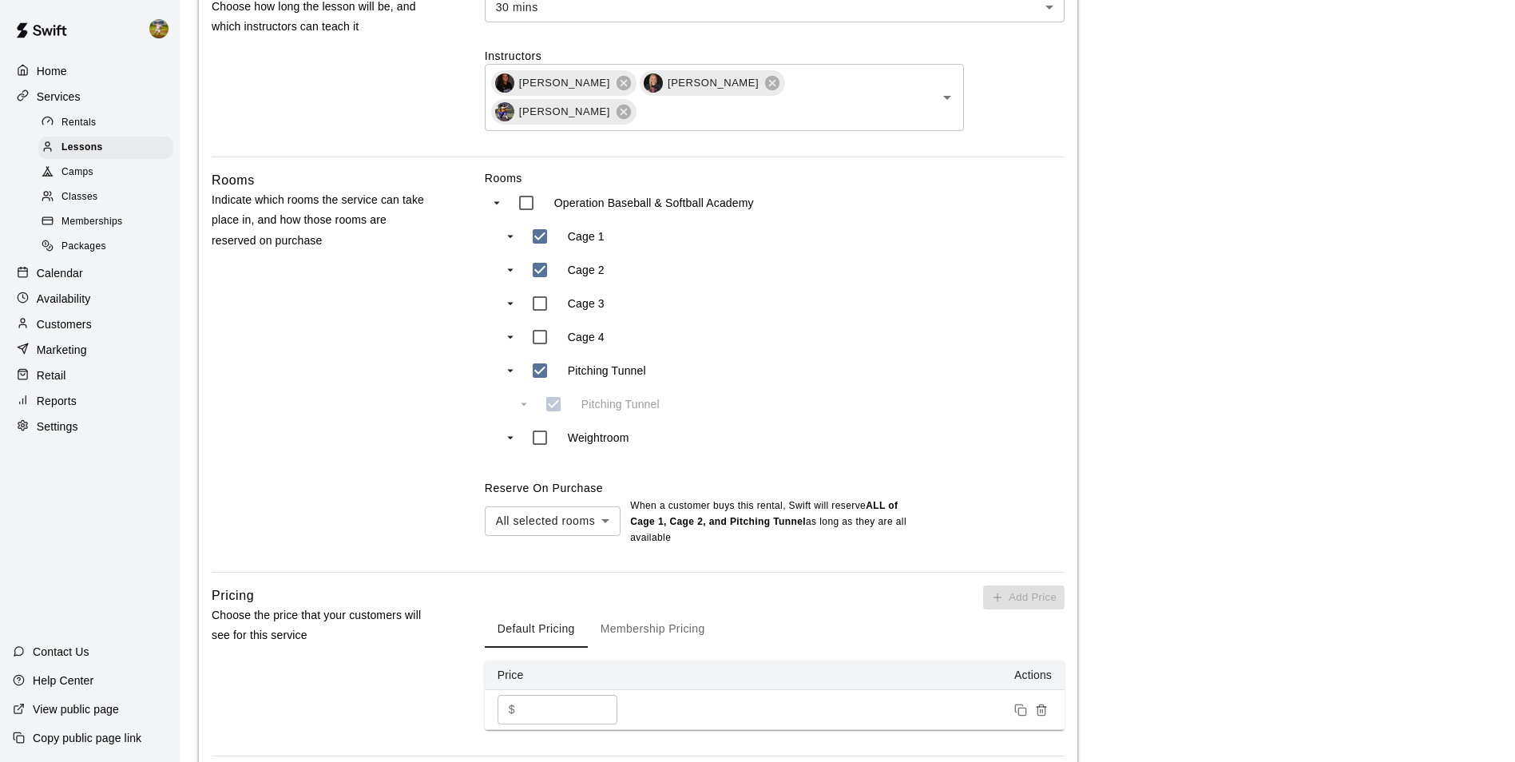
scroll to position [799, 0]
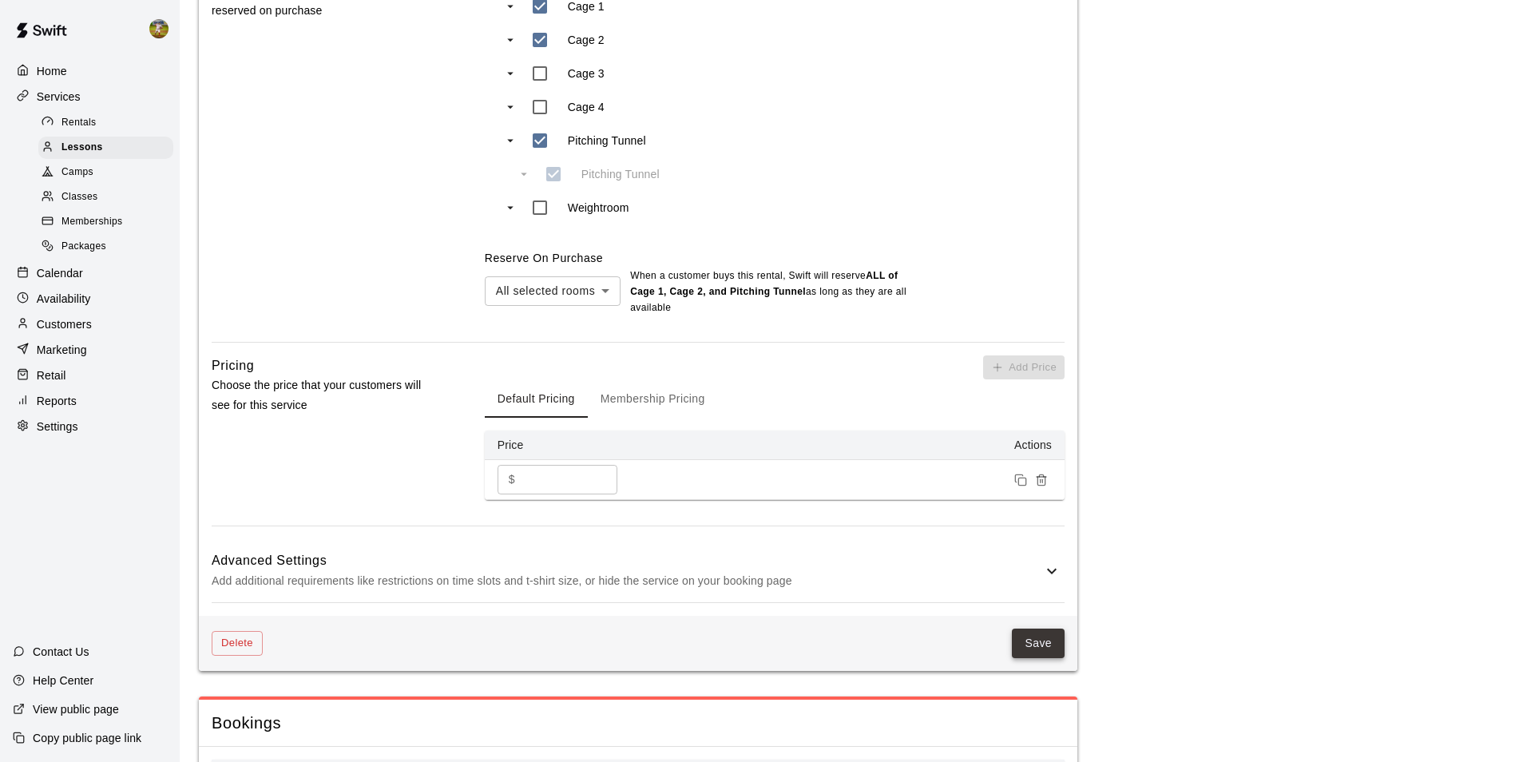
click at [1032, 637] on button "Save" at bounding box center [1038, 643] width 53 height 30
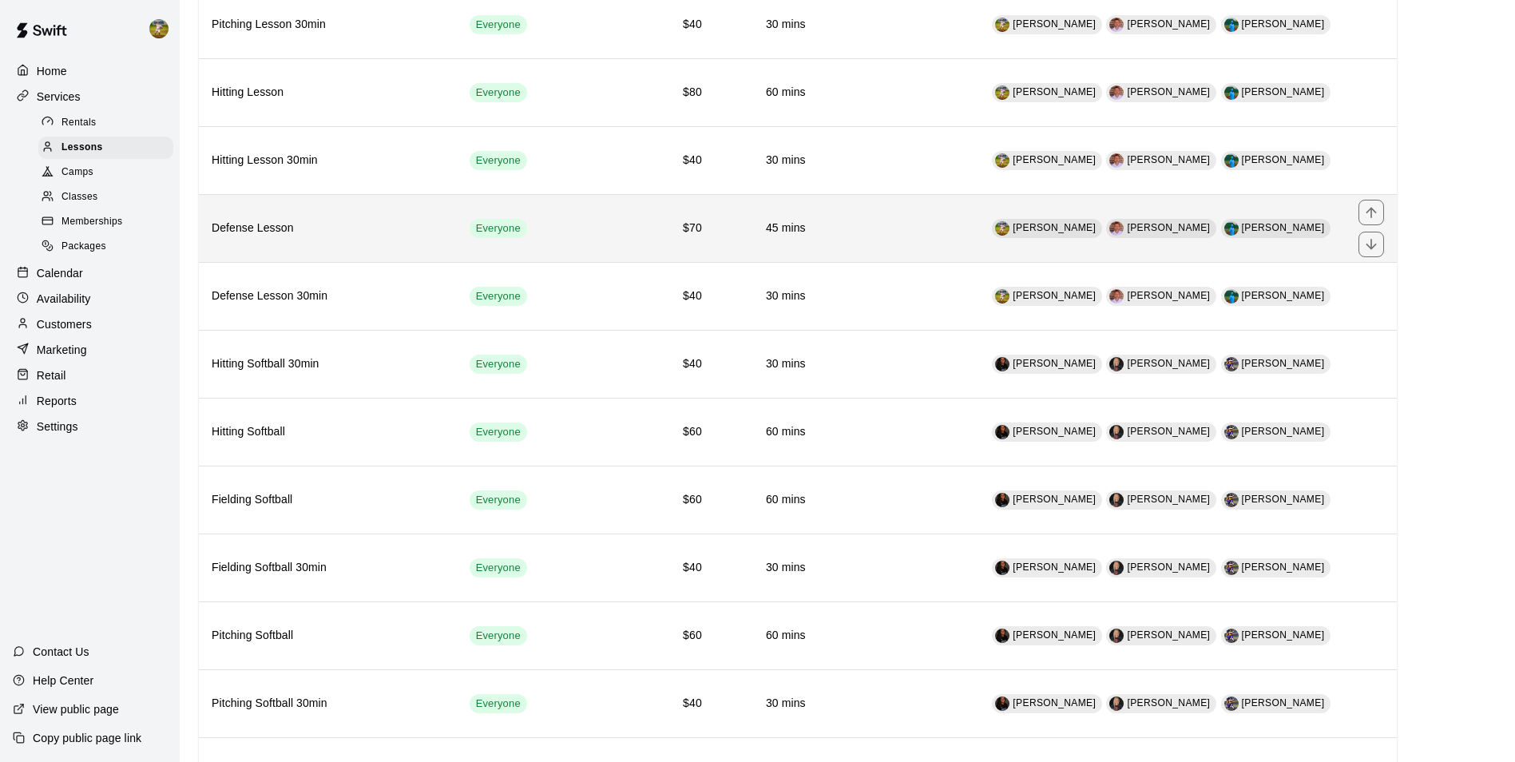
scroll to position [240, 0]
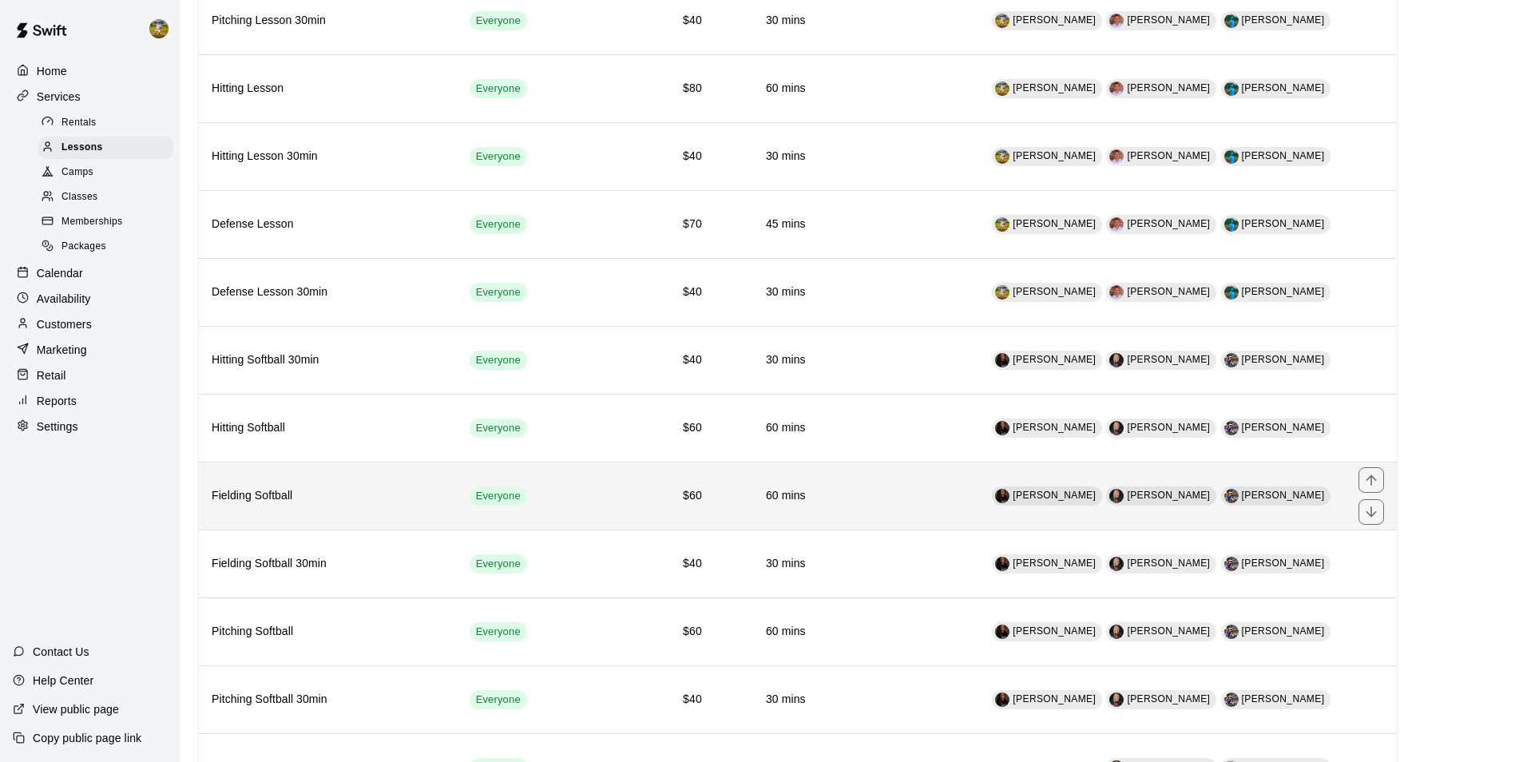
click at [648, 498] on h6 "$60" at bounding box center [649, 496] width 105 height 18
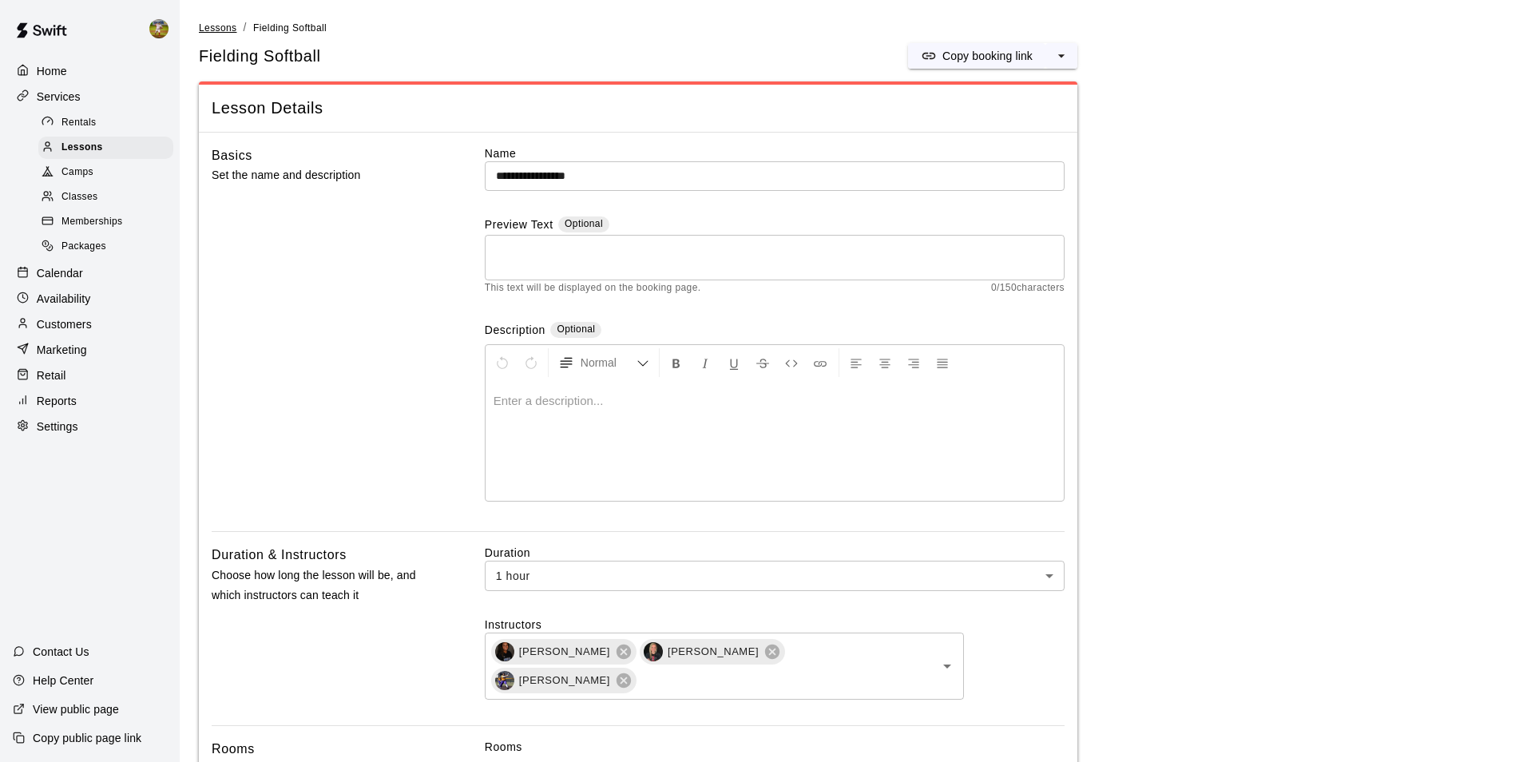
click at [209, 30] on span "Lessons" at bounding box center [218, 27] width 38 height 11
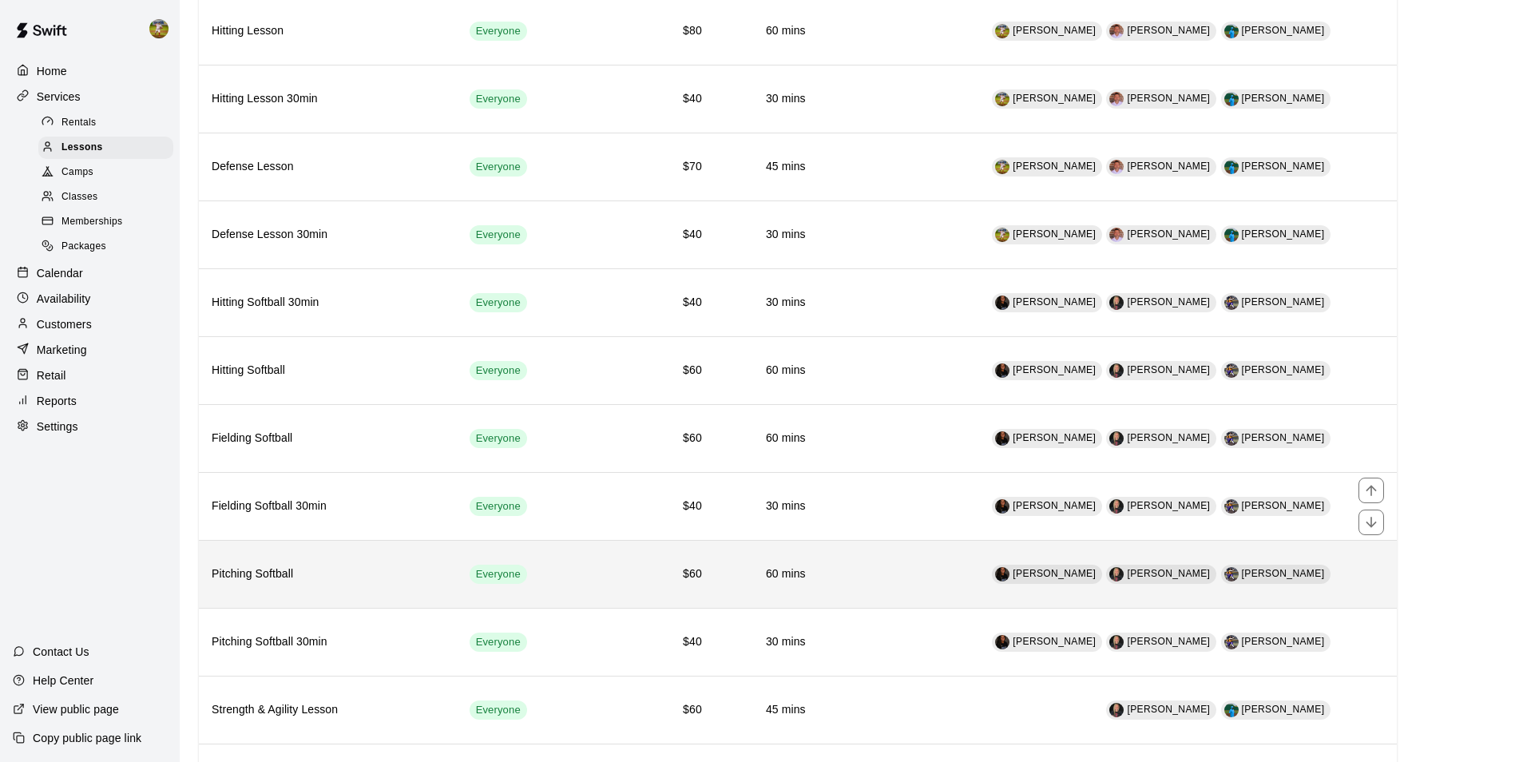
scroll to position [319, 0]
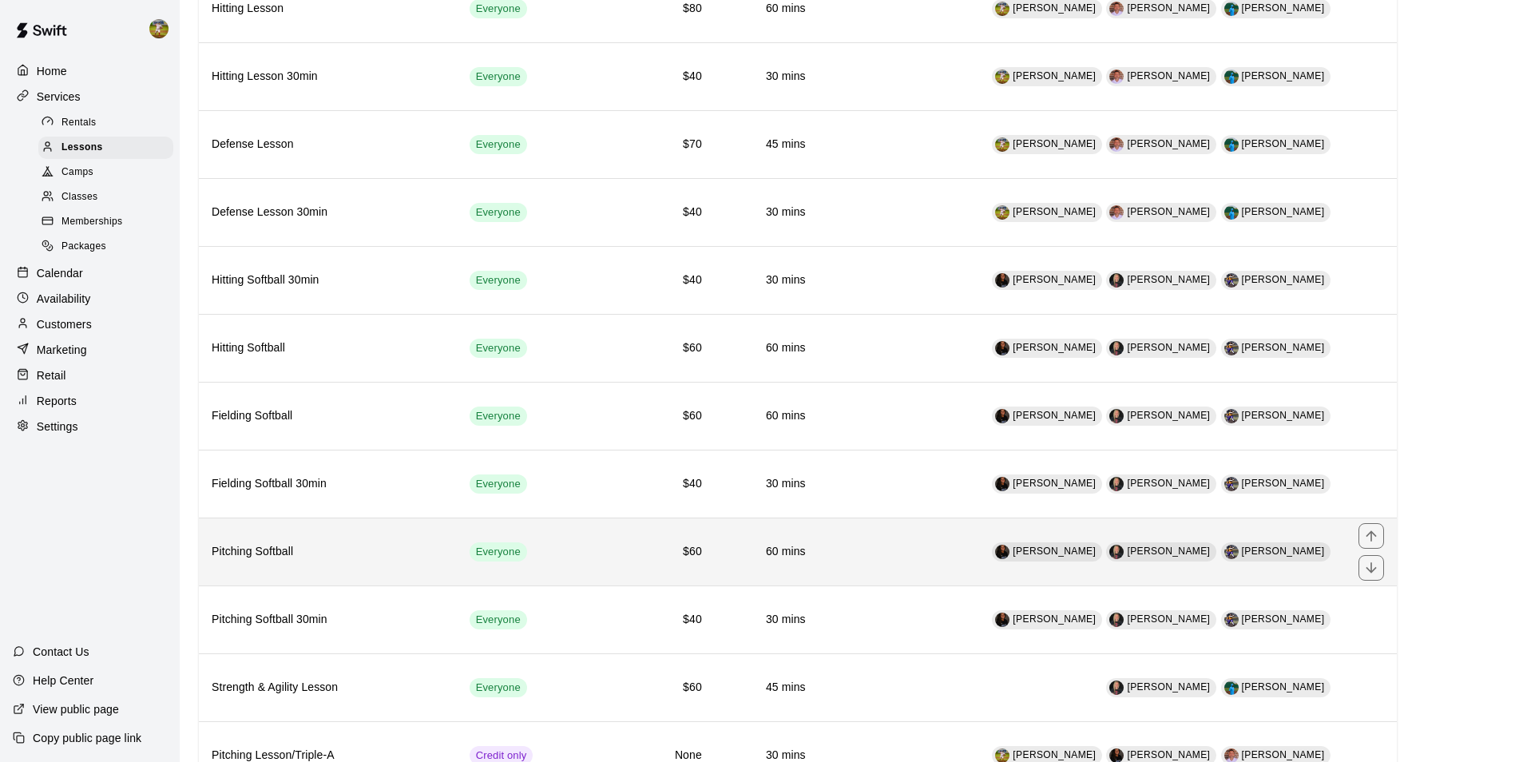
click at [628, 555] on h6 "$60" at bounding box center [649, 552] width 105 height 18
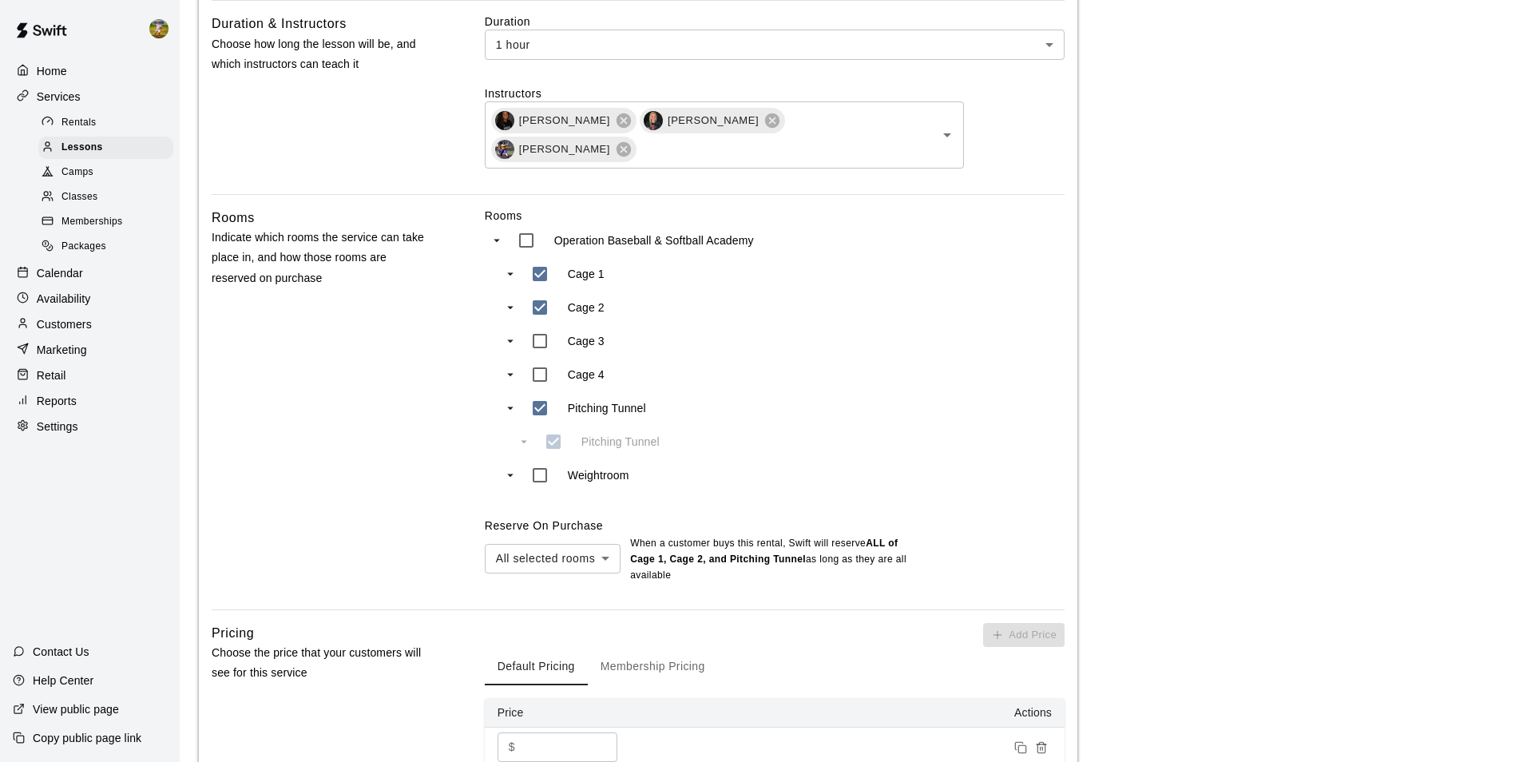
scroll to position [799, 0]
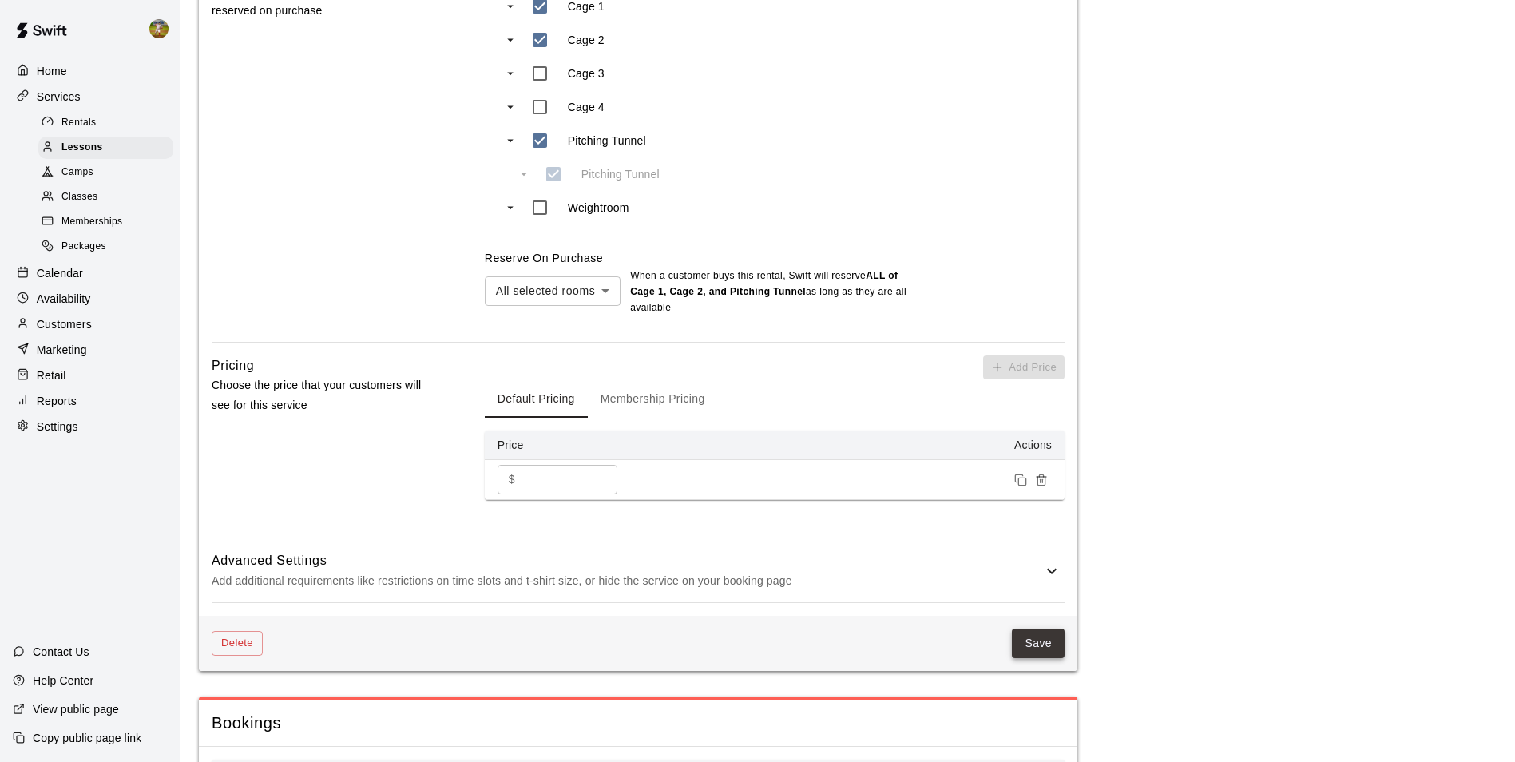
click at [1027, 652] on button "Save" at bounding box center [1038, 643] width 53 height 30
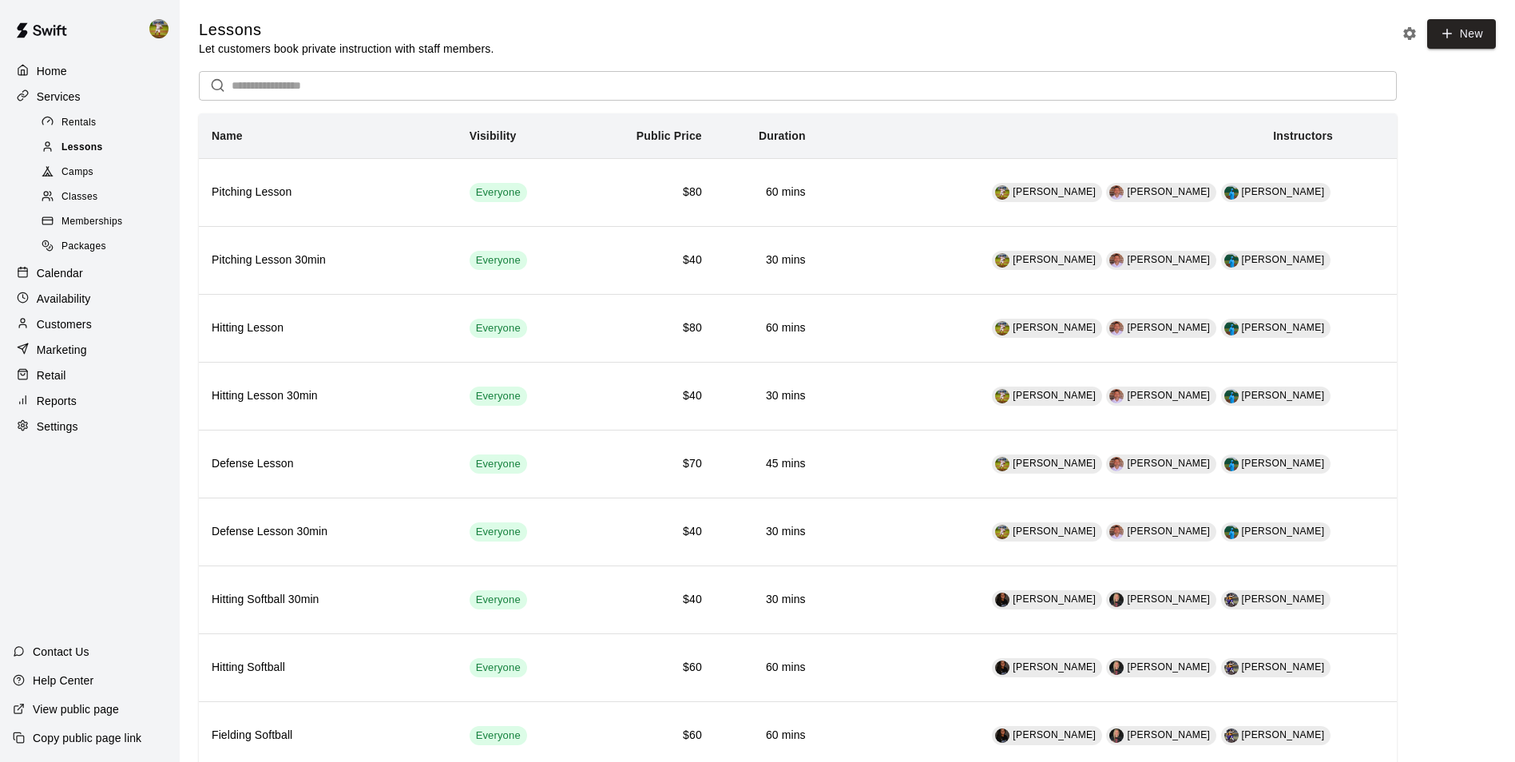
click at [90, 152] on span "Lessons" at bounding box center [82, 148] width 42 height 16
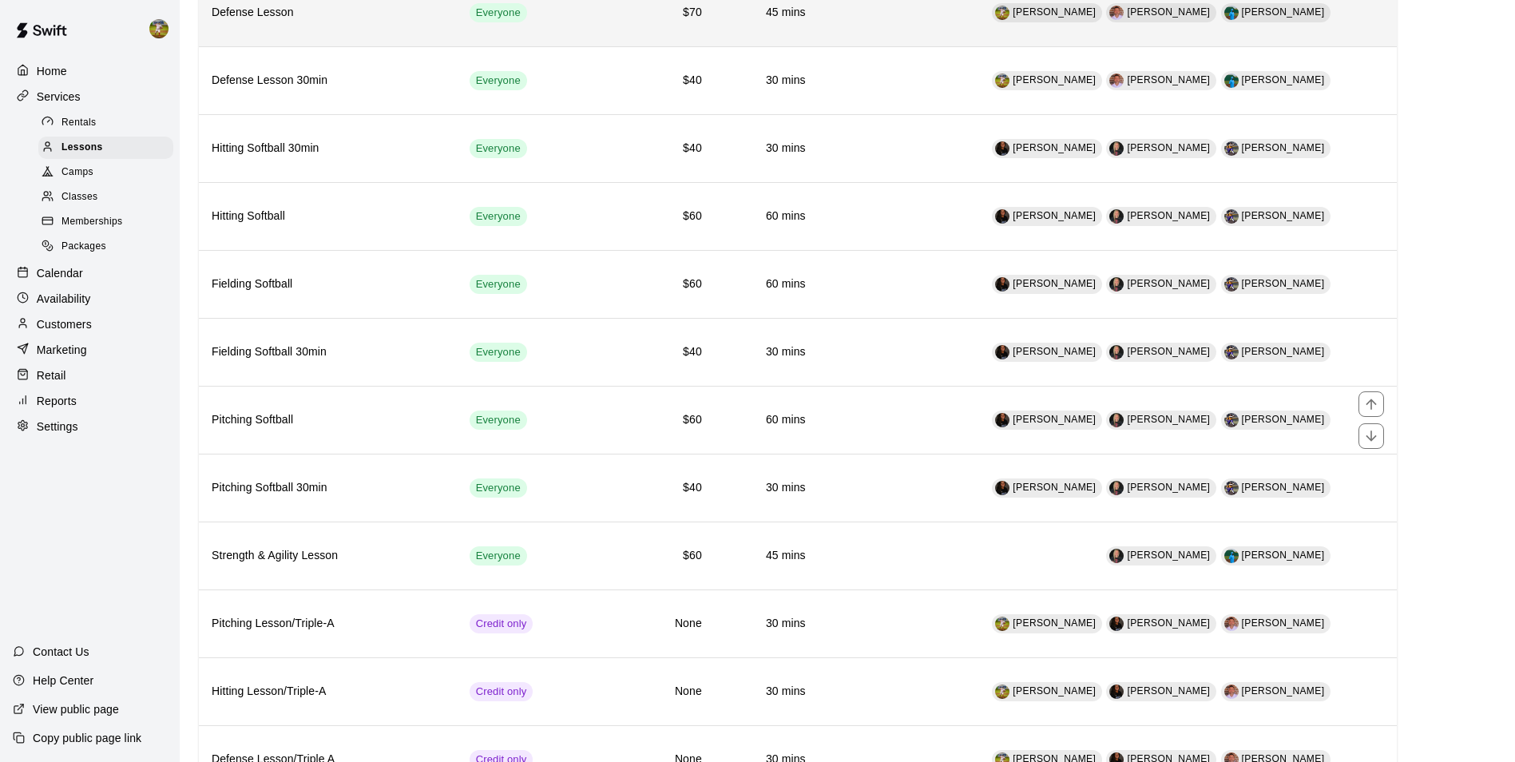
scroll to position [479, 0]
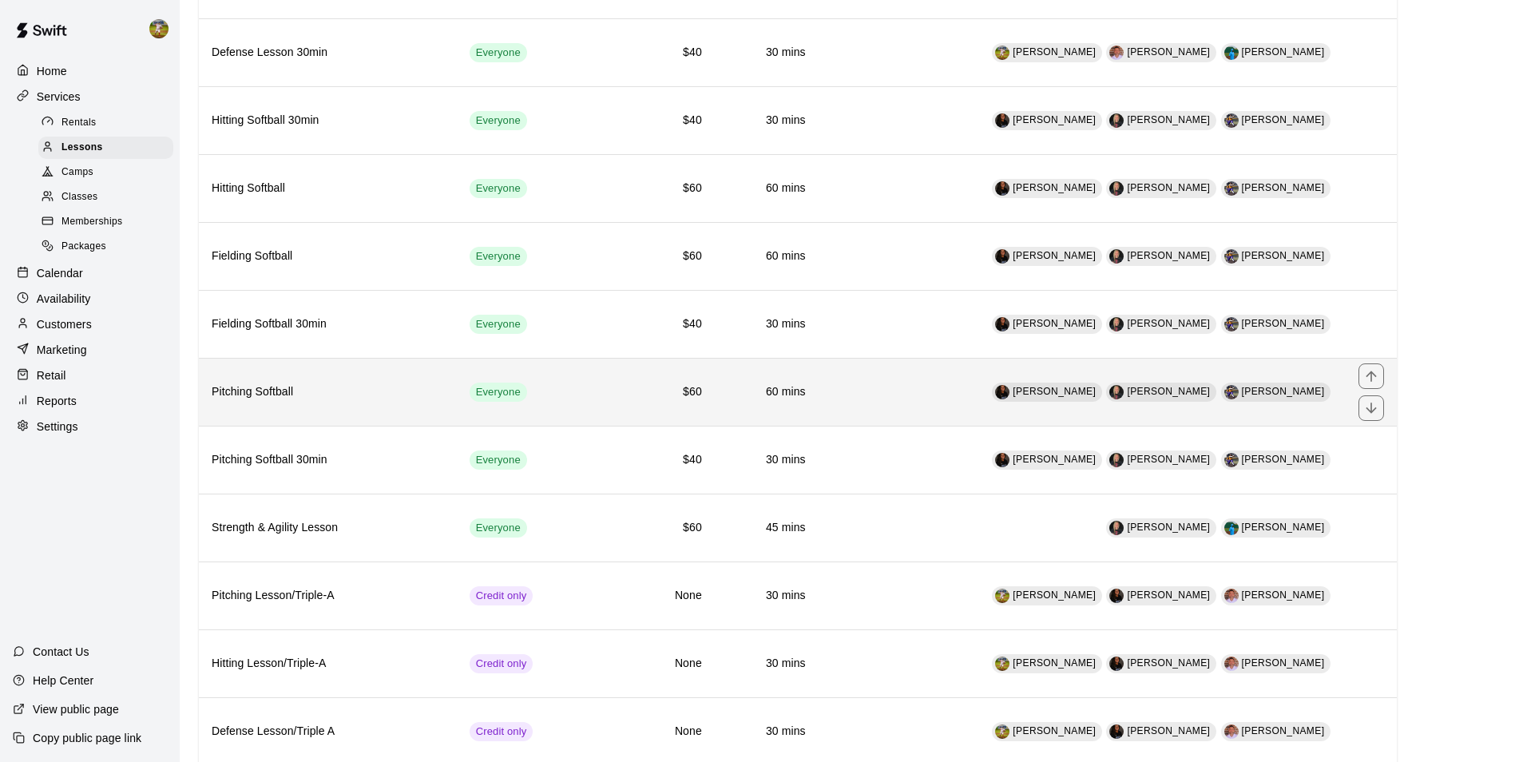
click at [612, 407] on td "$60" at bounding box center [650, 392] width 130 height 68
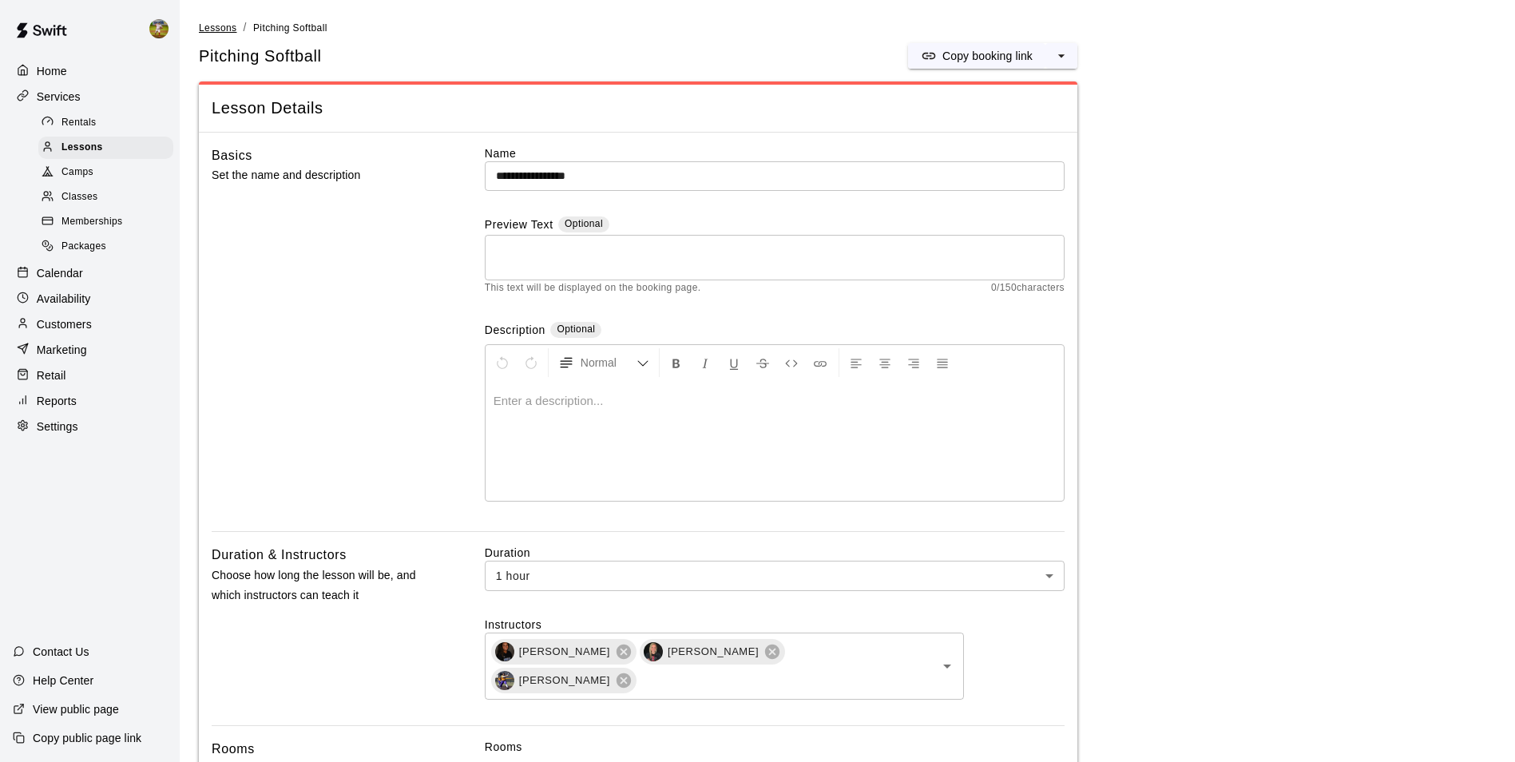
click at [228, 30] on span "Lessons" at bounding box center [218, 27] width 38 height 11
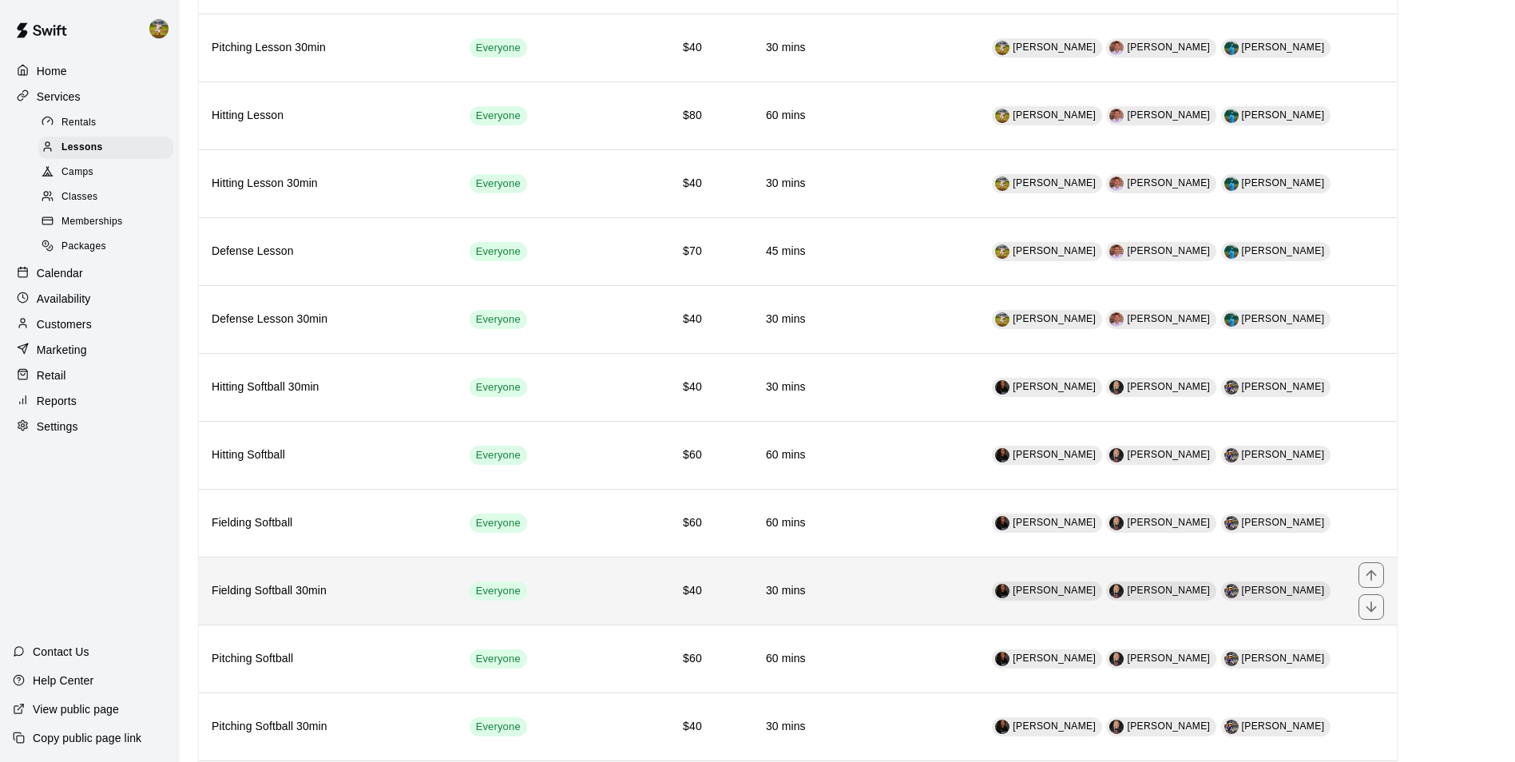
scroll to position [240, 0]
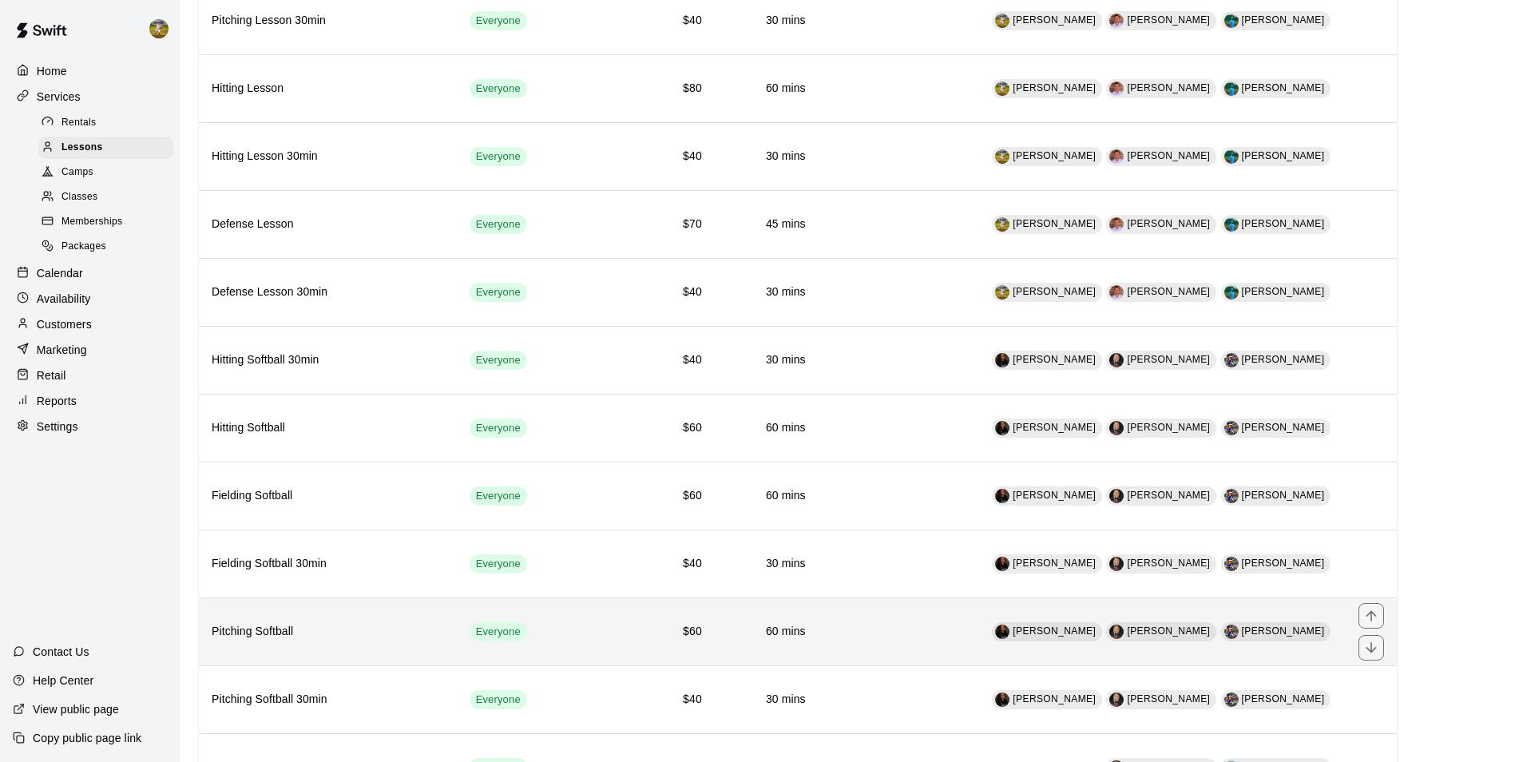
click at [626, 637] on h6 "$60" at bounding box center [649, 632] width 105 height 18
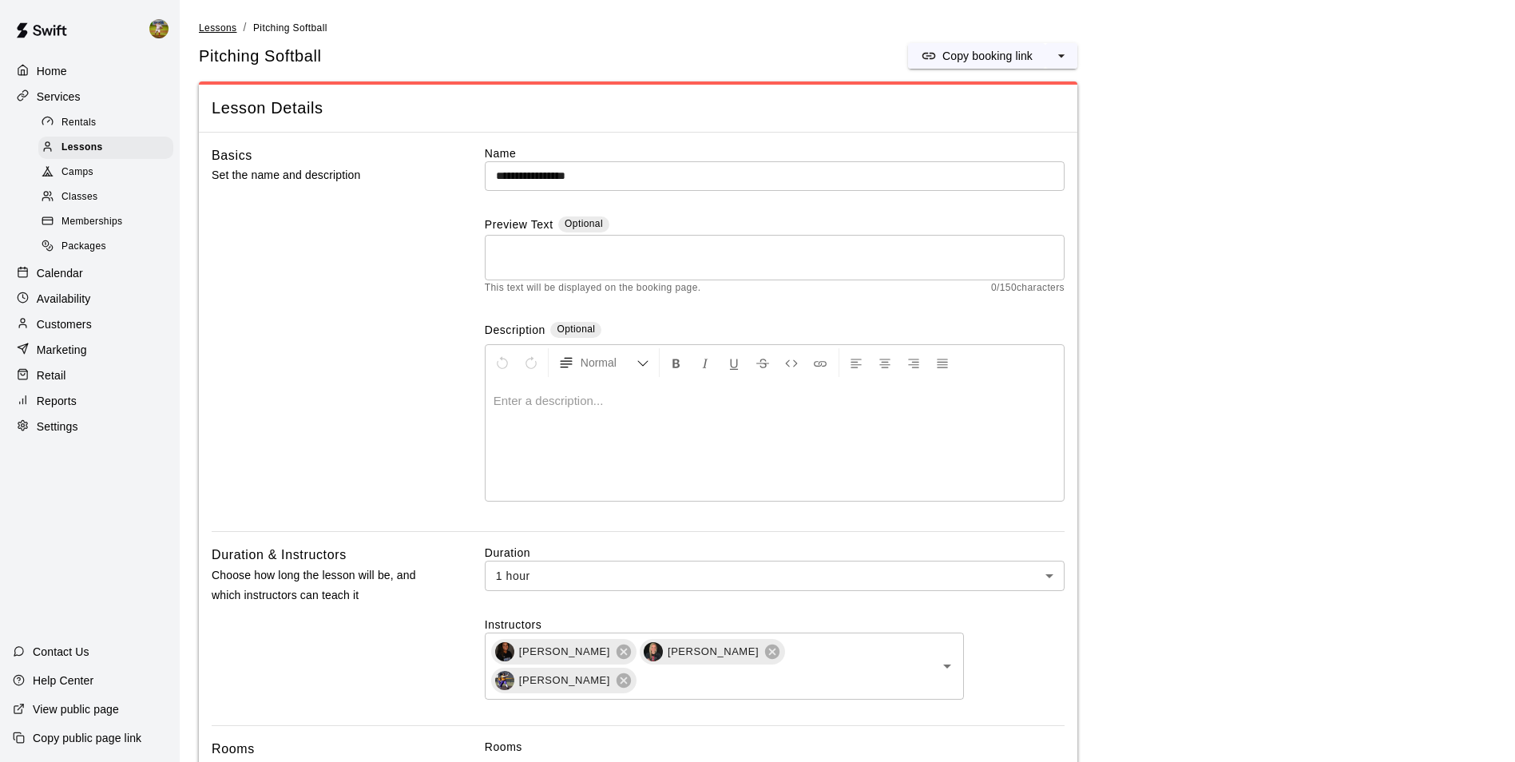
click at [232, 25] on span "Lessons" at bounding box center [218, 27] width 38 height 11
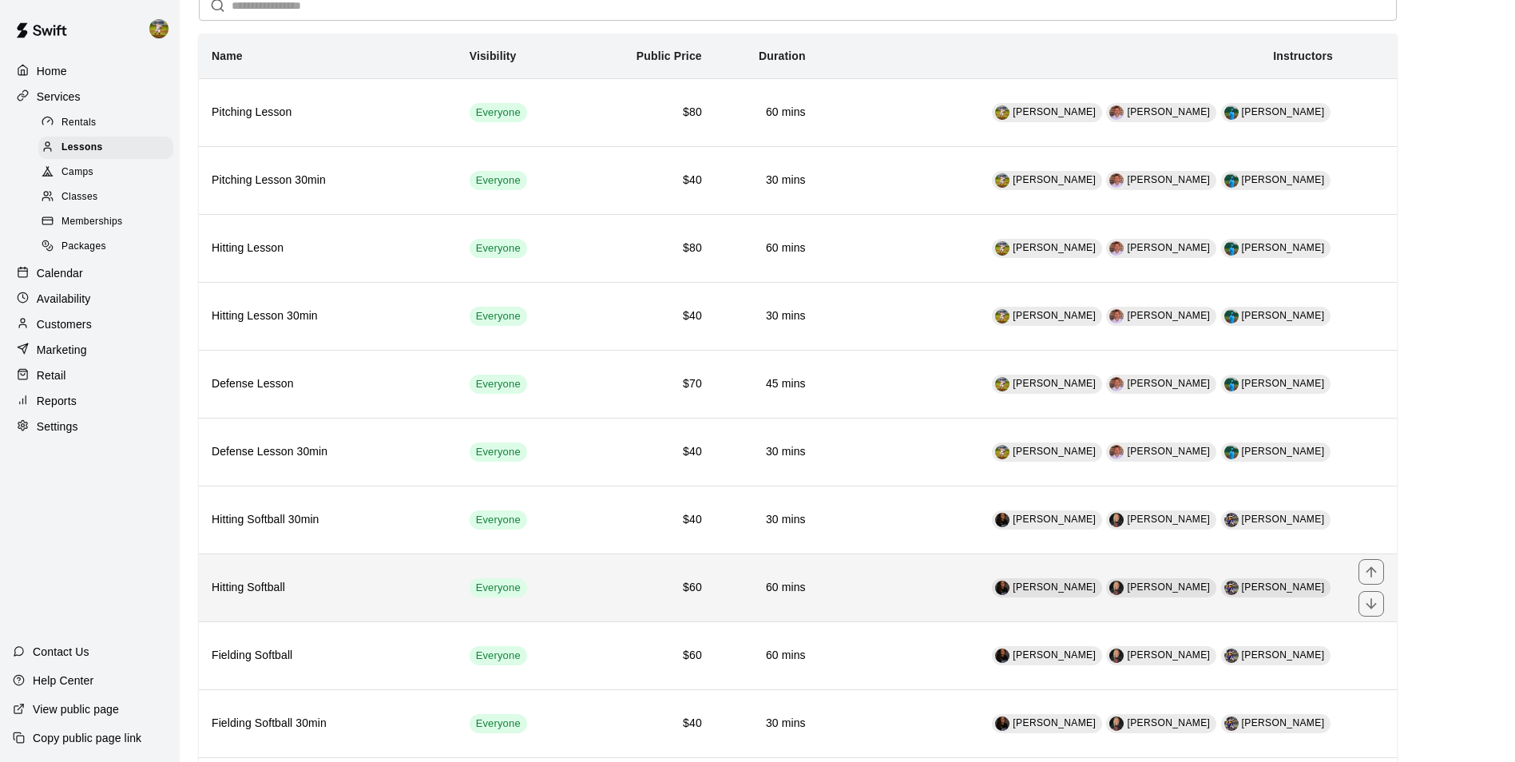
scroll to position [160, 0]
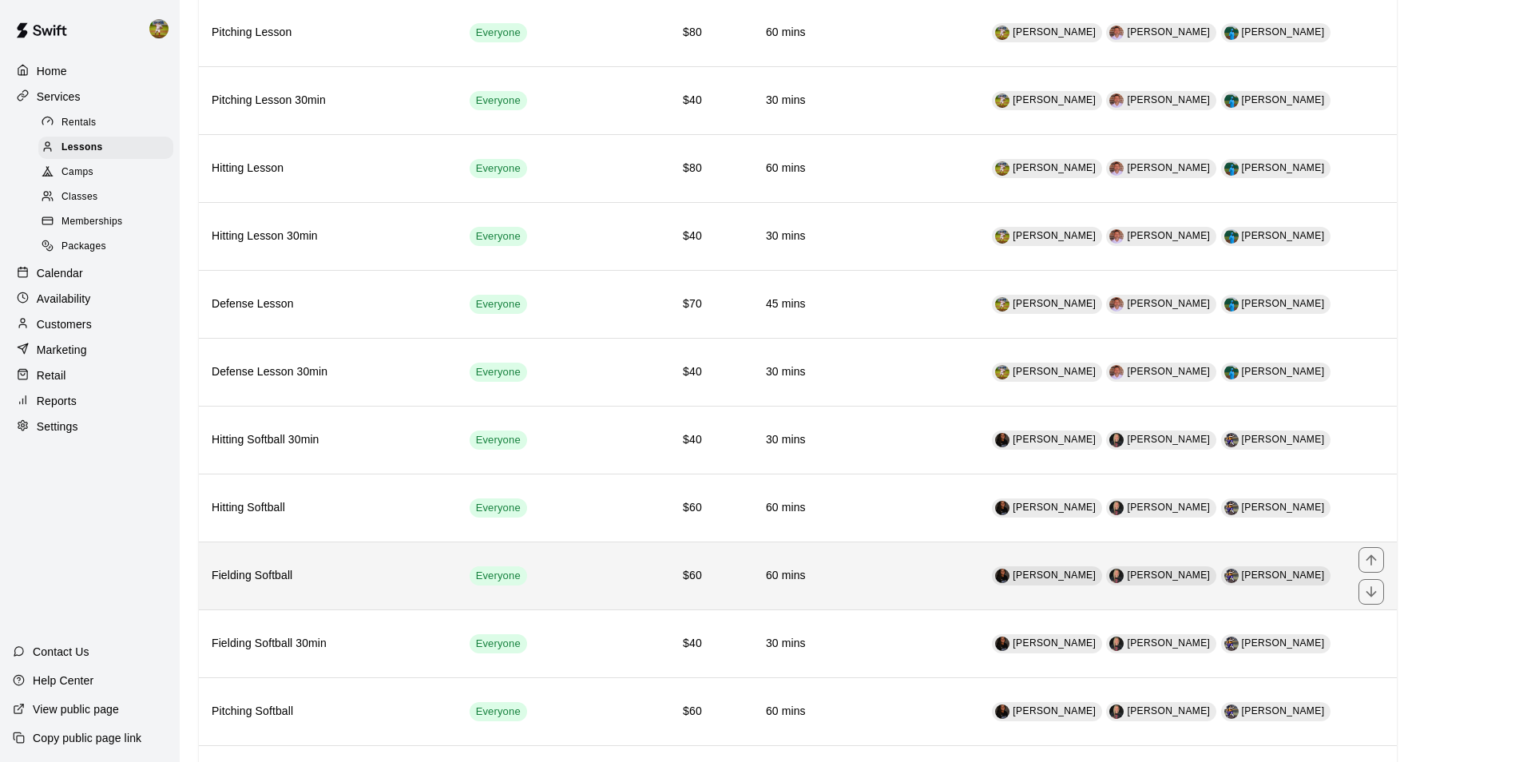
click at [628, 576] on h6 "$60" at bounding box center [649, 576] width 105 height 18
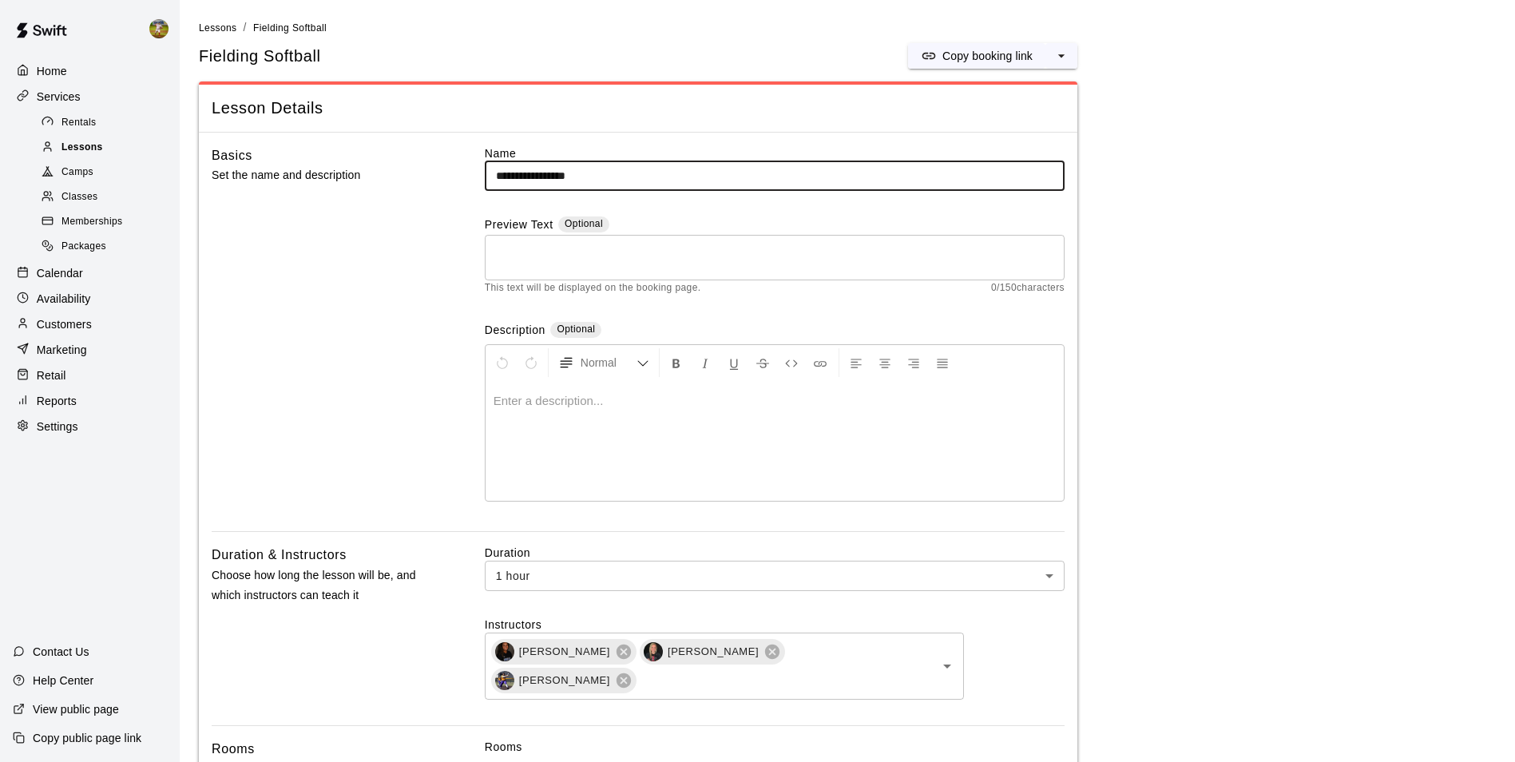
click at [91, 153] on span "Lessons" at bounding box center [82, 148] width 42 height 16
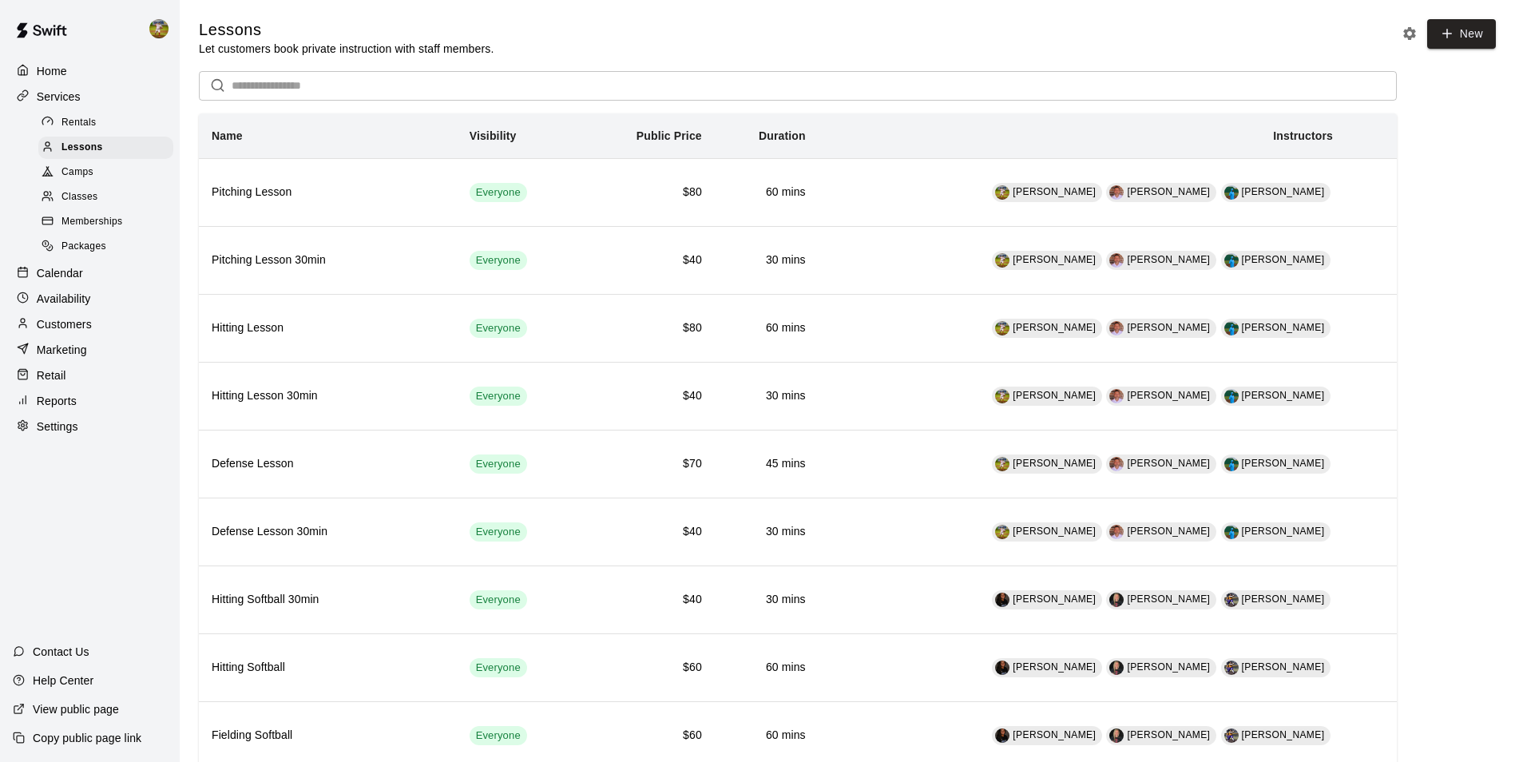
click at [93, 279] on div "Calendar" at bounding box center [90, 273] width 154 height 24
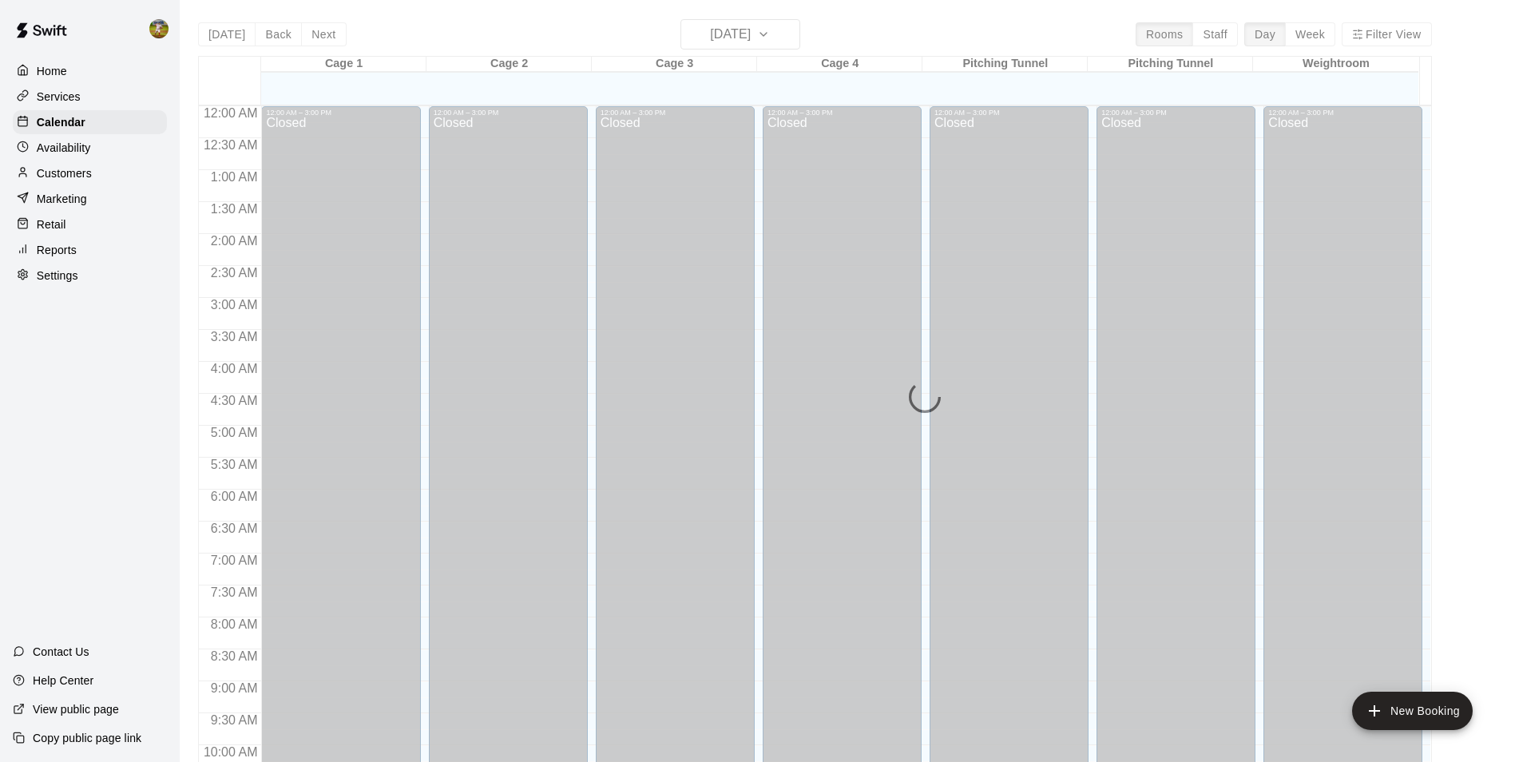
scroll to position [811, 0]
